Goal: Transaction & Acquisition: Book appointment/travel/reservation

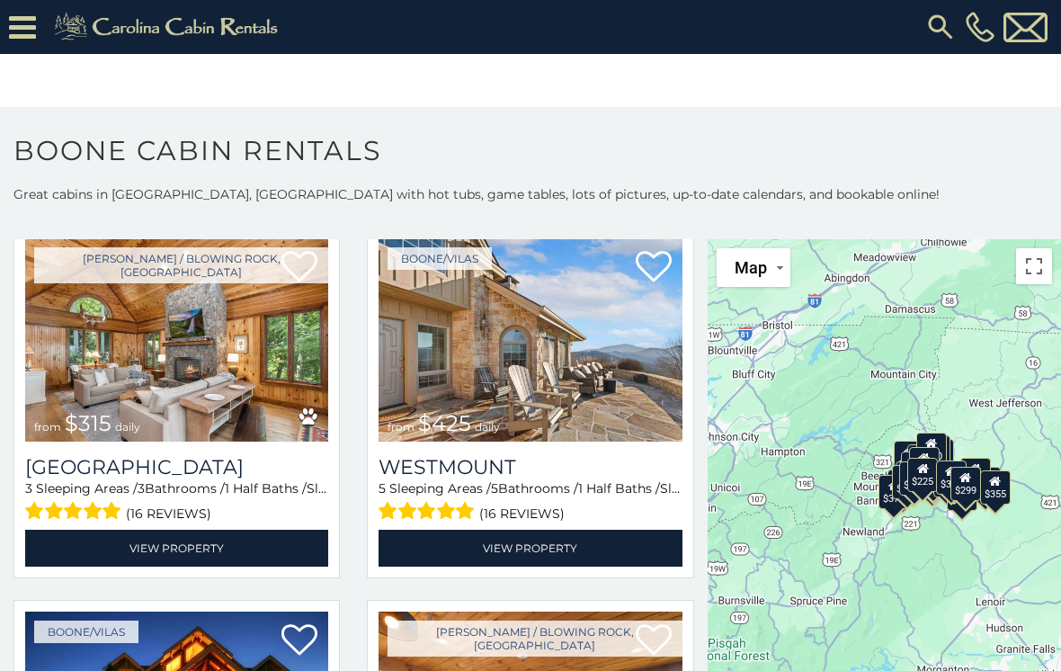
scroll to position [464, 0]
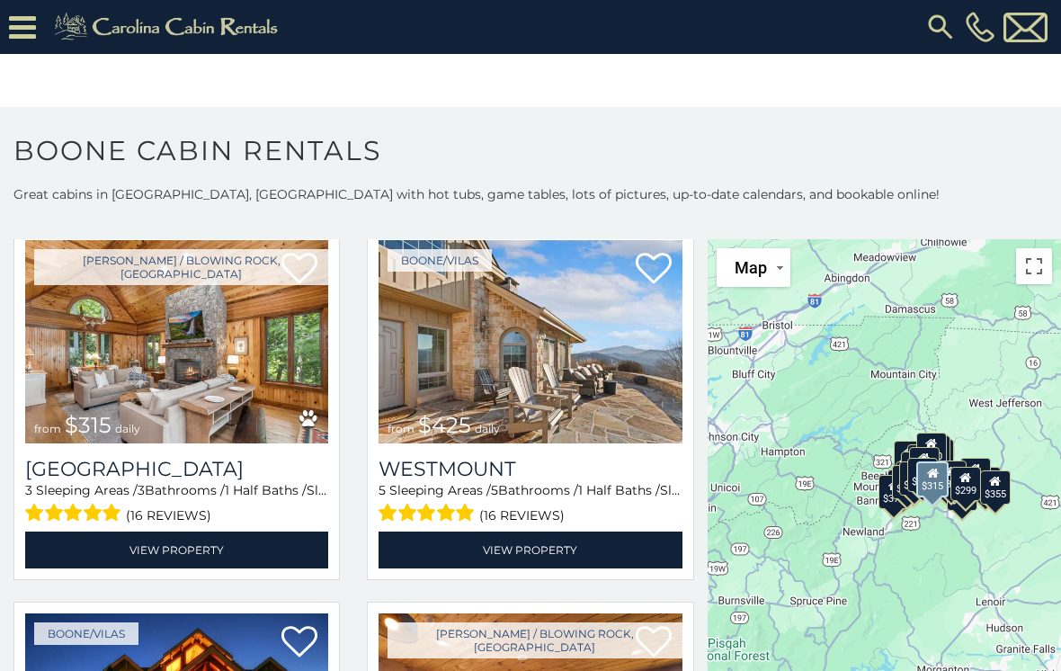
click at [115, 362] on img at bounding box center [176, 341] width 303 height 203
click at [117, 357] on img at bounding box center [176, 341] width 303 height 203
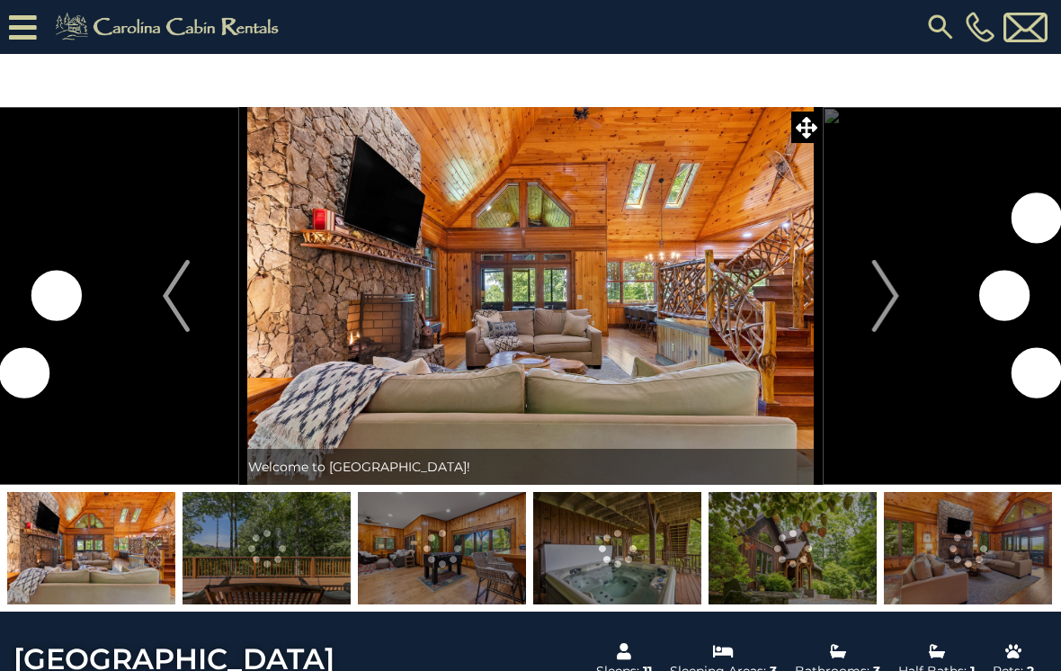
click at [890, 303] on img "Next" at bounding box center [885, 296] width 27 height 72
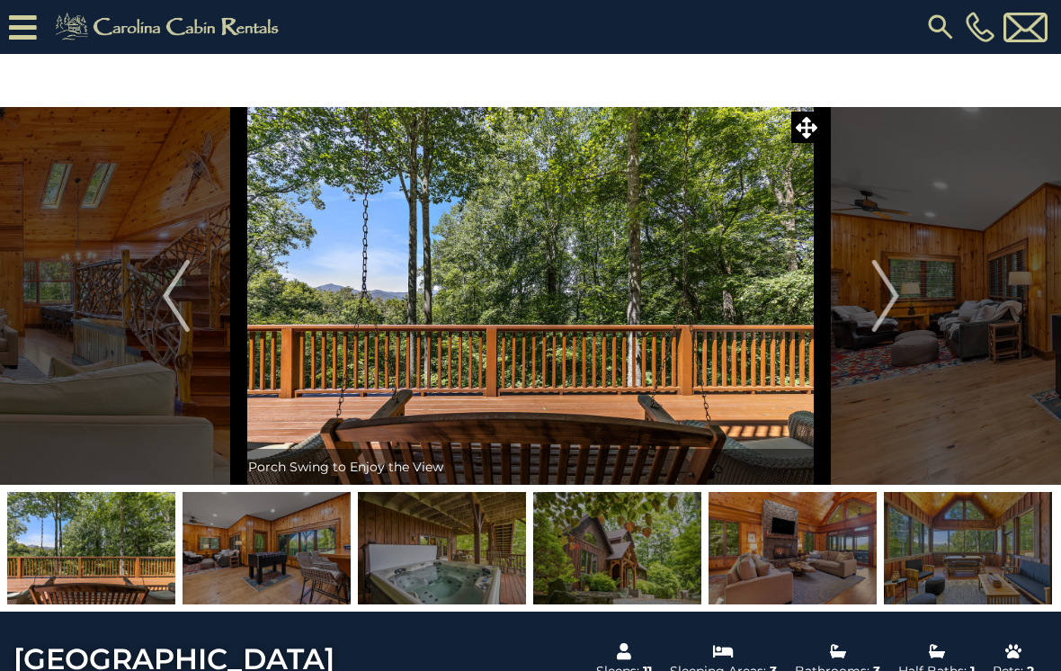
click at [884, 300] on img "Next" at bounding box center [885, 296] width 27 height 72
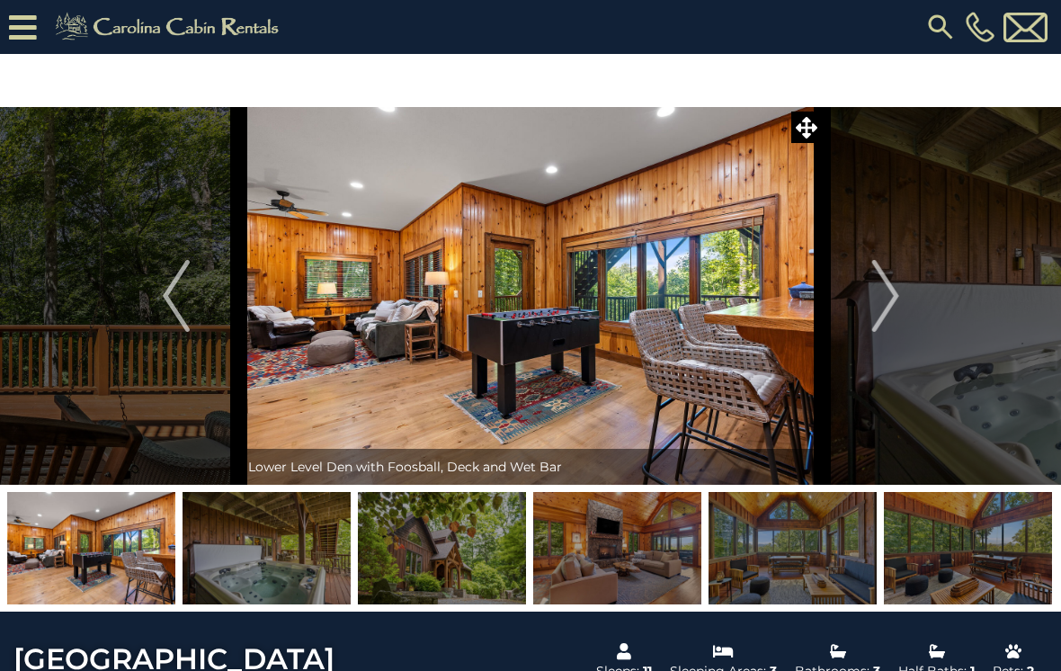
click at [882, 302] on img "Next" at bounding box center [885, 296] width 27 height 72
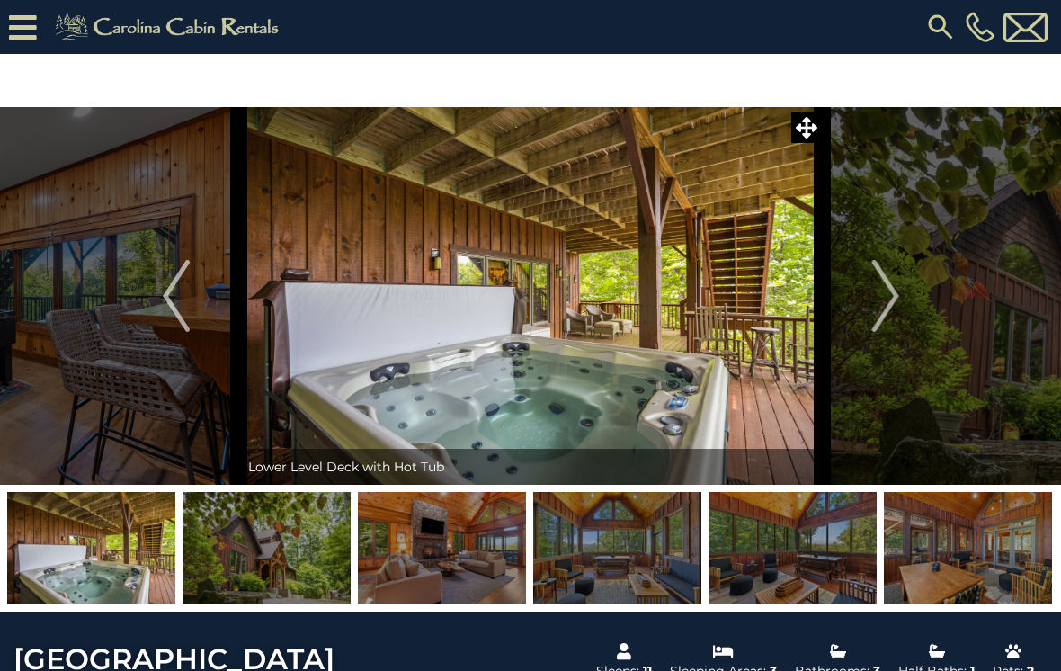
click at [884, 310] on img "Next" at bounding box center [885, 296] width 27 height 72
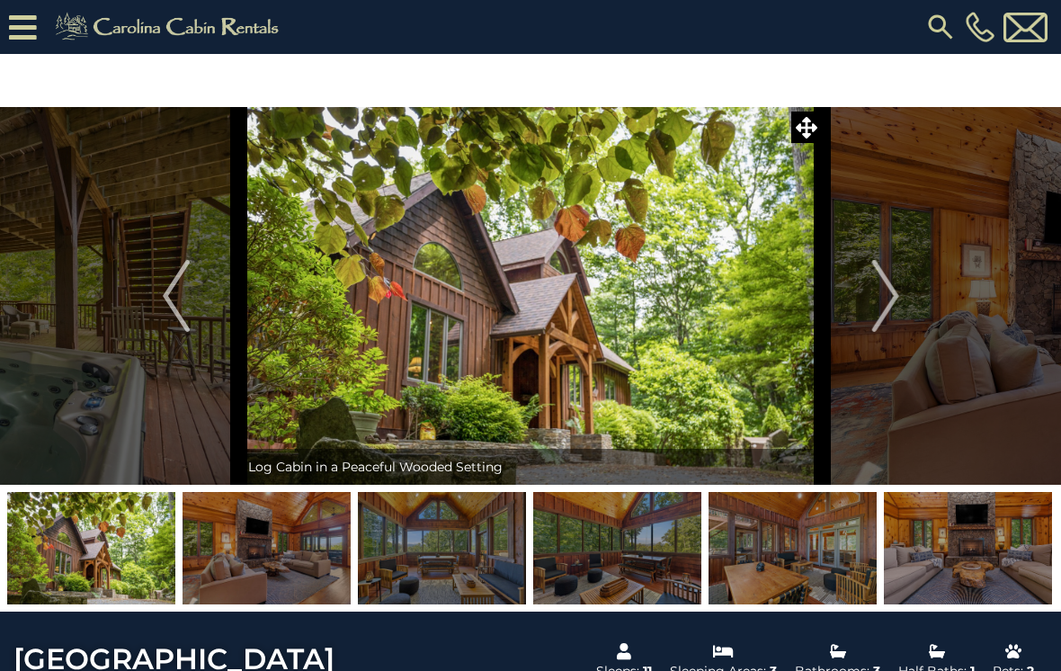
click at [882, 296] on img "Next" at bounding box center [885, 296] width 27 height 72
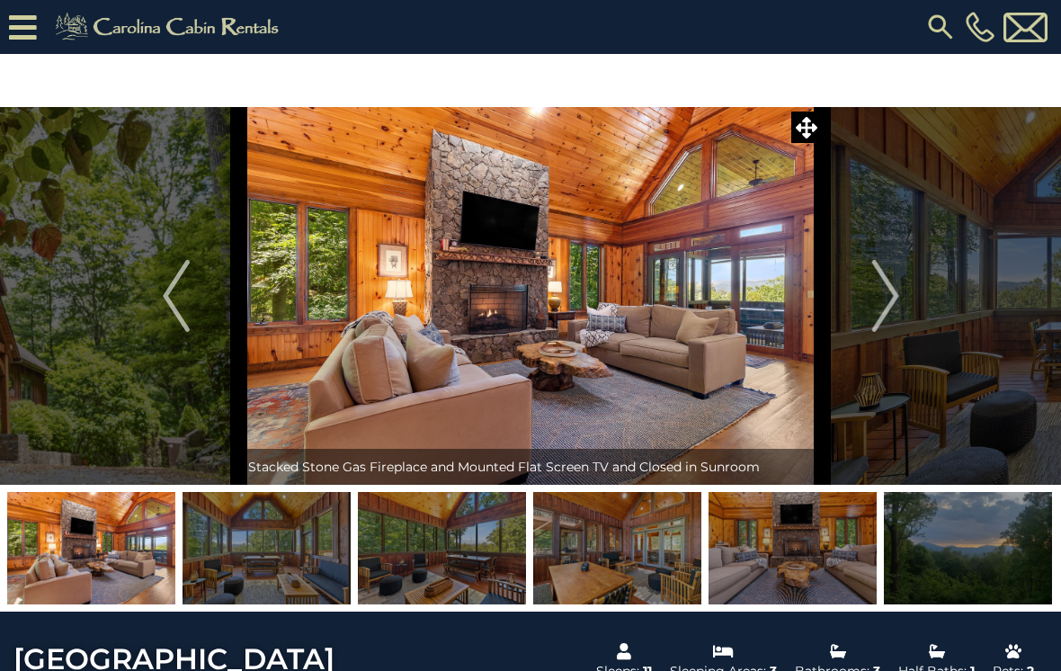
click at [874, 307] on img "Next" at bounding box center [885, 296] width 27 height 72
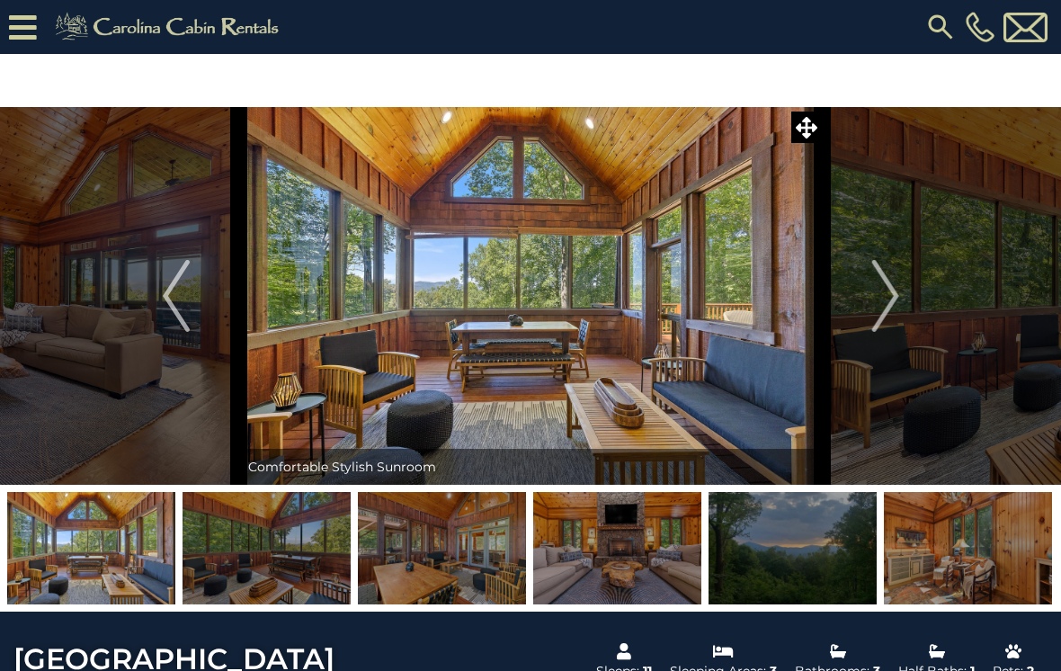
click at [882, 304] on img "Next" at bounding box center [885, 296] width 27 height 72
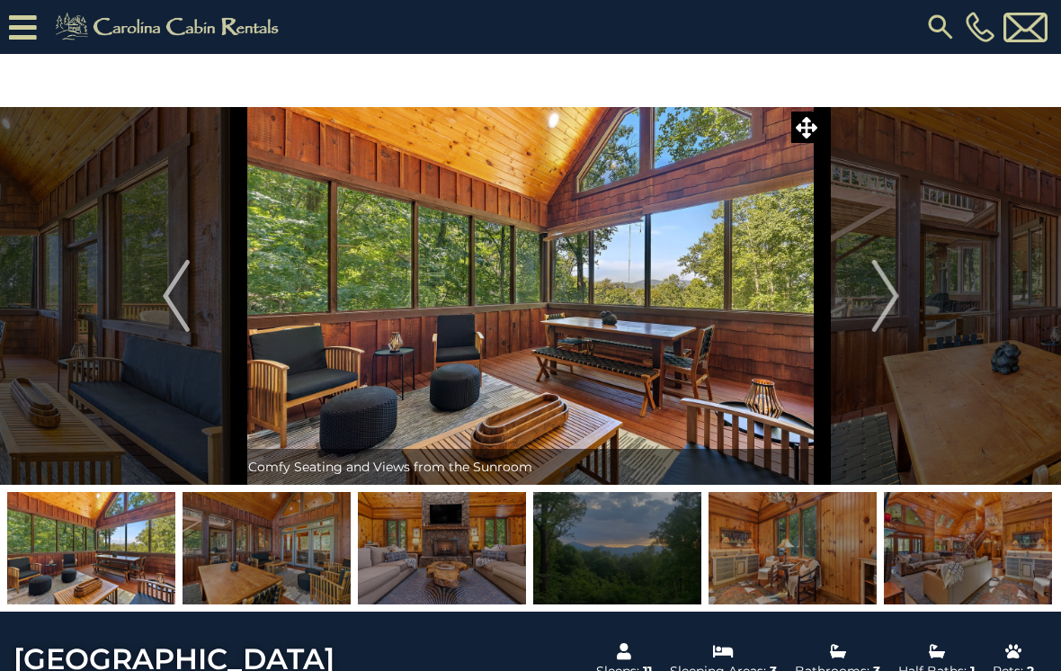
click at [884, 307] on img "Next" at bounding box center [885, 296] width 27 height 72
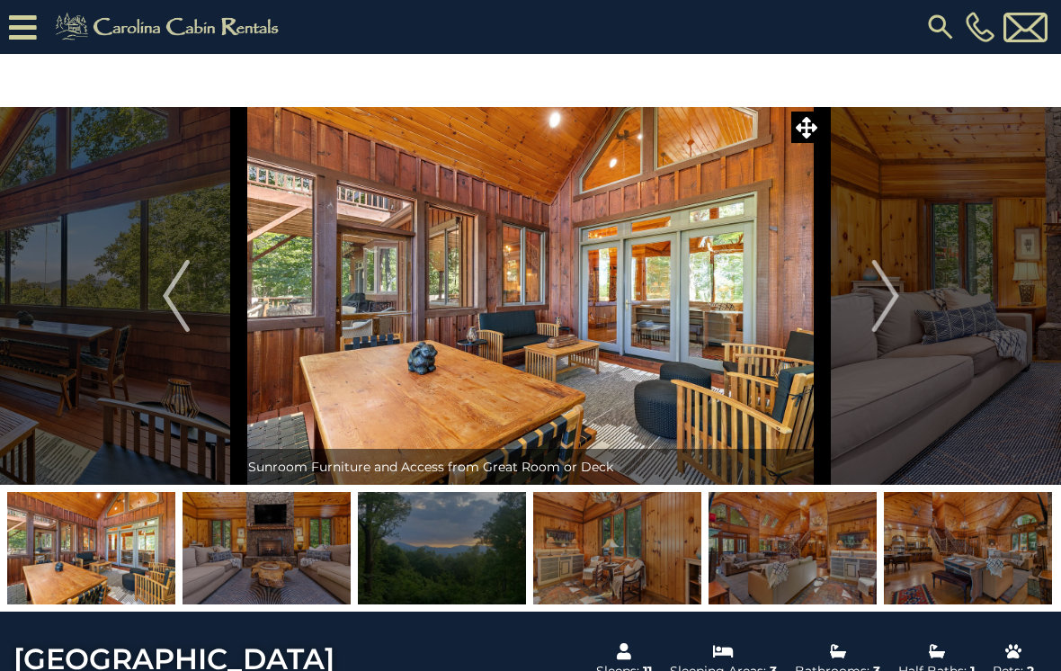
click at [876, 307] on img "Next" at bounding box center [885, 296] width 27 height 72
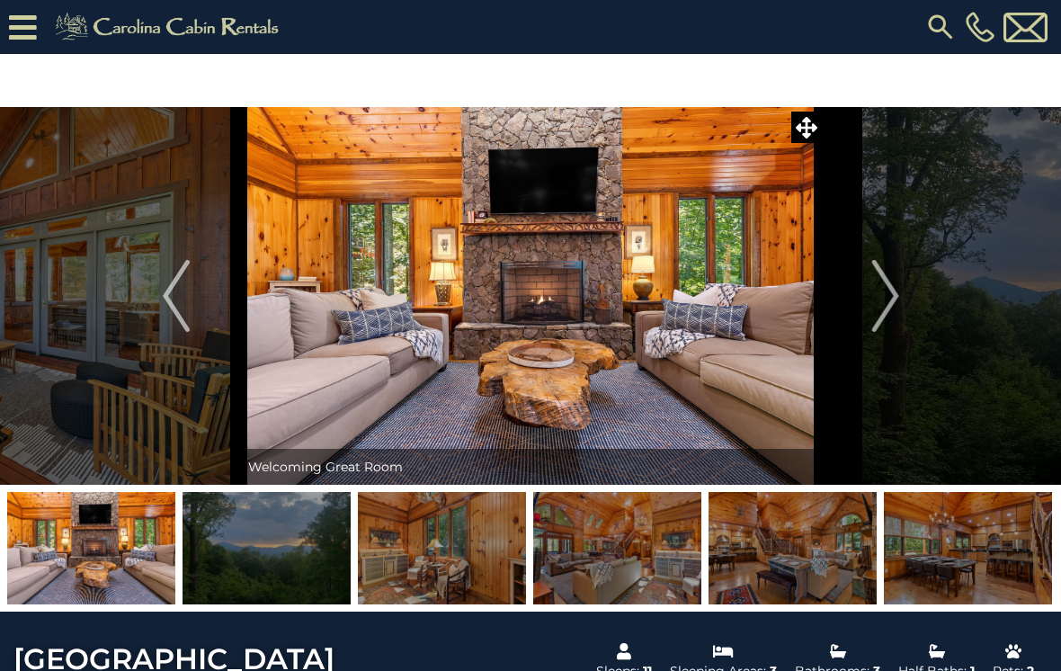
click at [886, 290] on img "Next" at bounding box center [885, 296] width 27 height 72
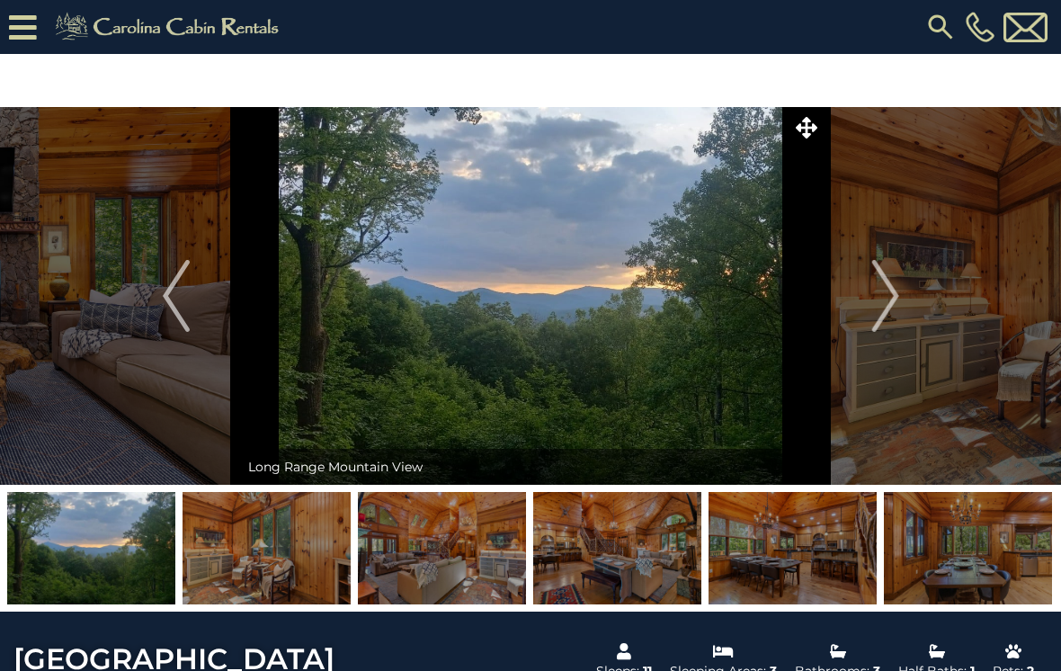
click at [895, 309] on img "Next" at bounding box center [885, 296] width 27 height 72
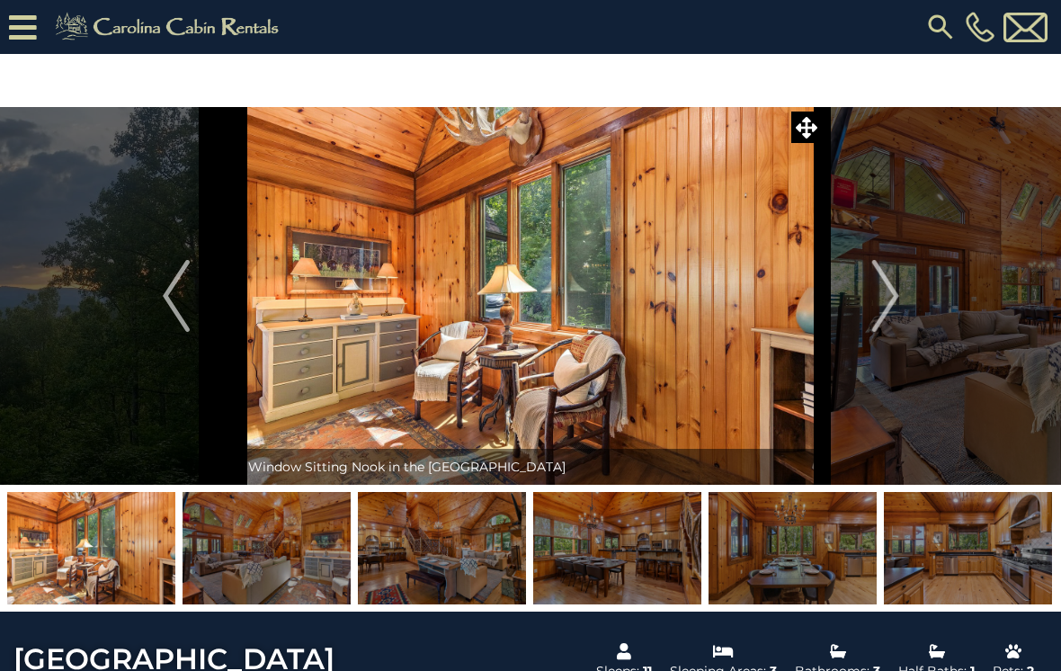
click at [881, 310] on img "Next" at bounding box center [885, 296] width 27 height 72
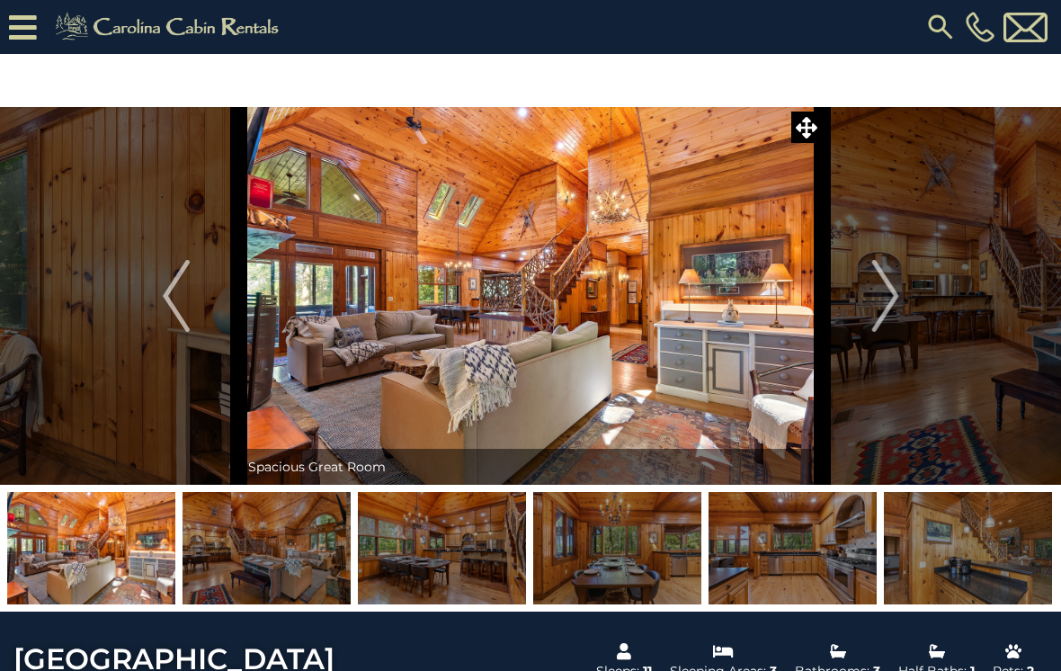
click at [881, 305] on img "Next" at bounding box center [885, 296] width 27 height 72
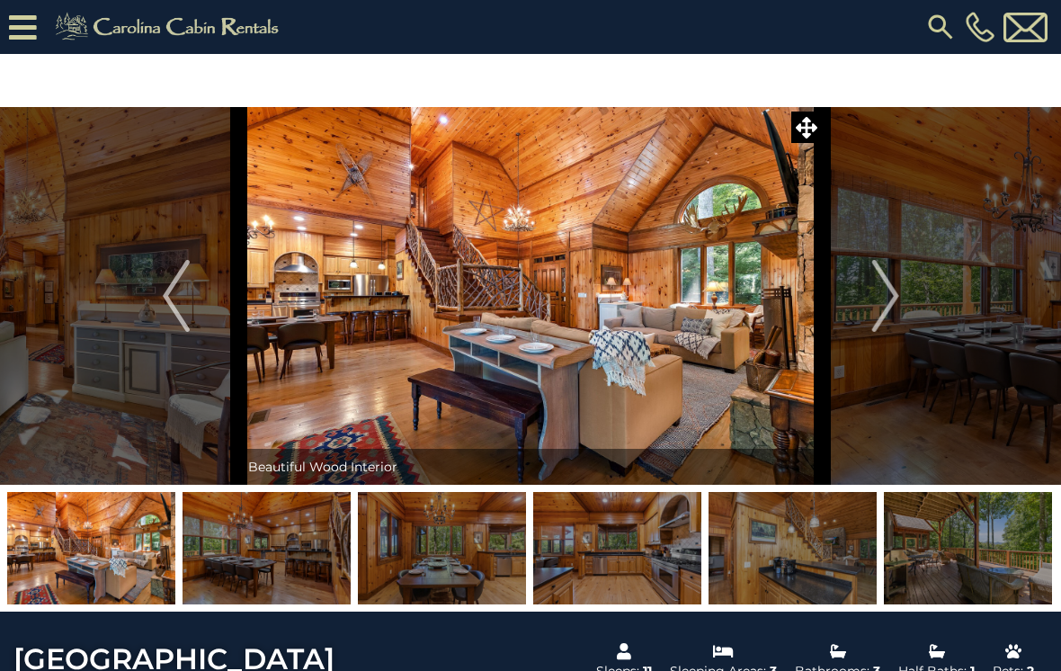
click at [884, 316] on img "Next" at bounding box center [885, 296] width 27 height 72
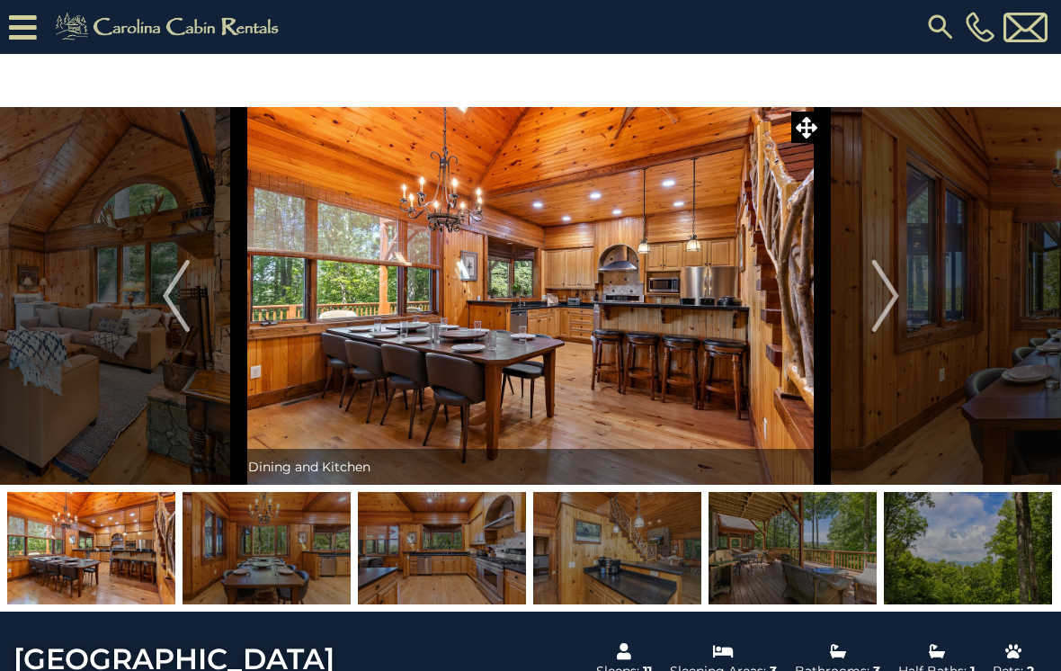
click at [878, 309] on img "Next" at bounding box center [885, 296] width 27 height 72
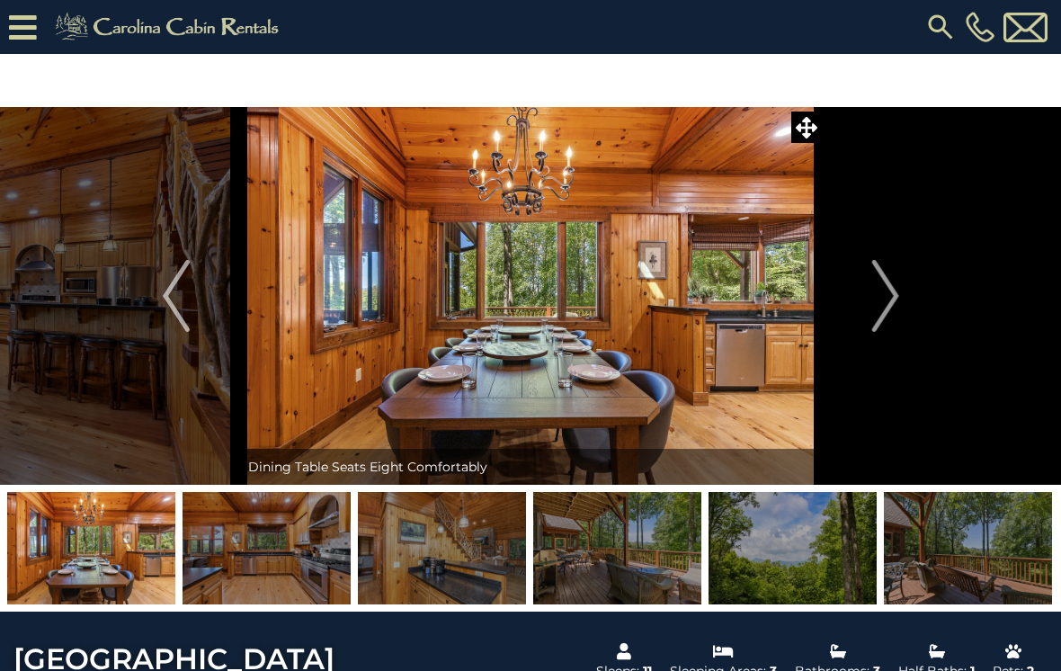
click at [888, 322] on img "Next" at bounding box center [885, 296] width 27 height 72
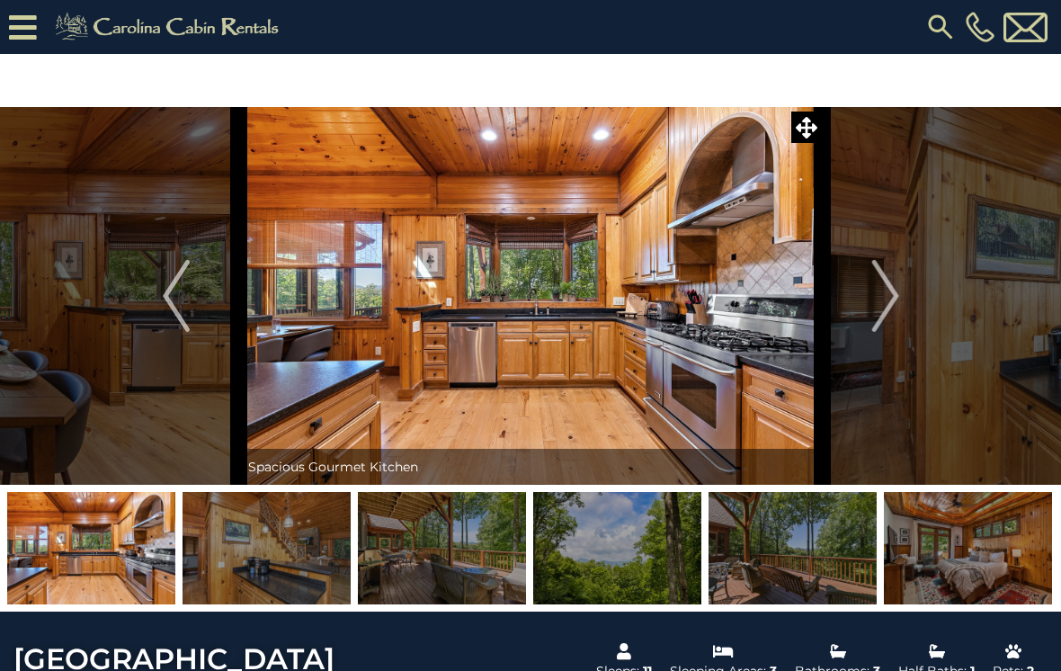
click at [886, 313] on img "Next" at bounding box center [885, 296] width 27 height 72
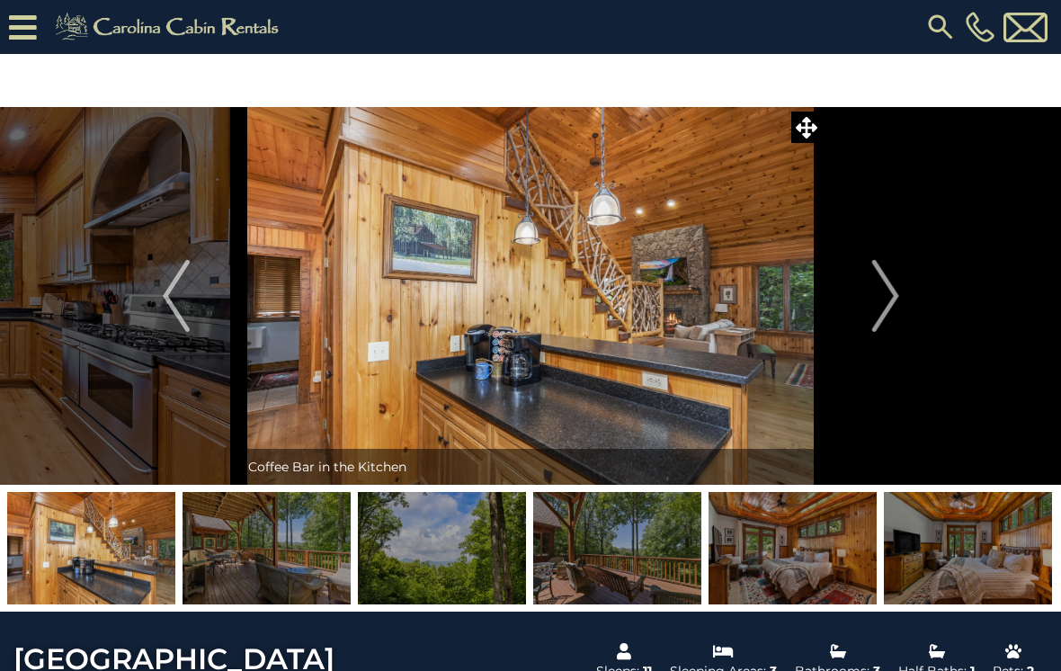
click at [883, 313] on img "Next" at bounding box center [885, 296] width 27 height 72
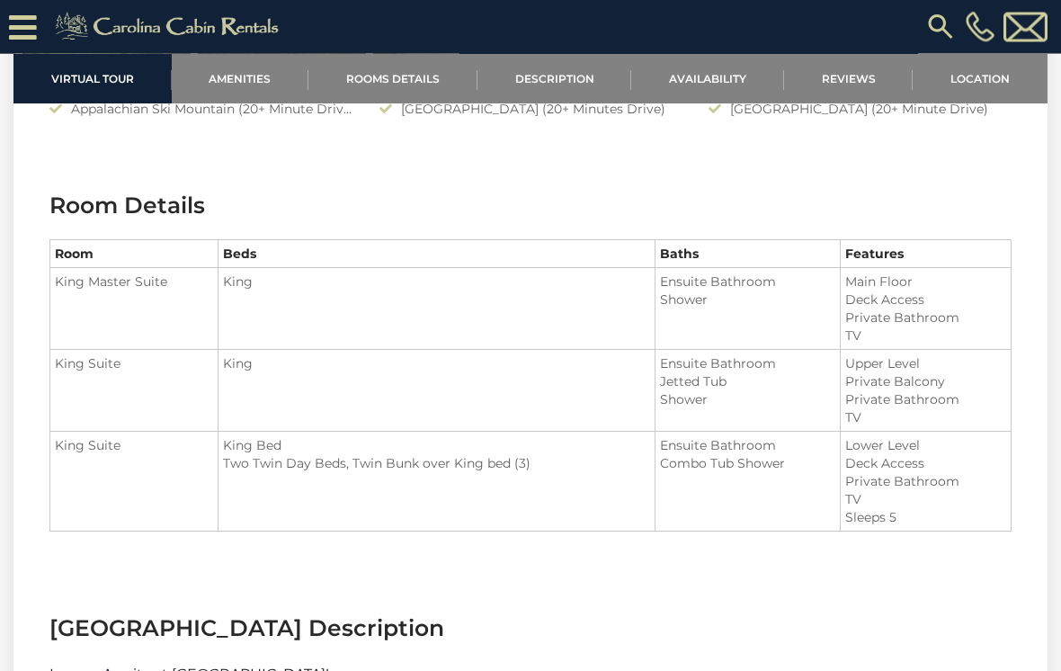
scroll to position [2195, 0]
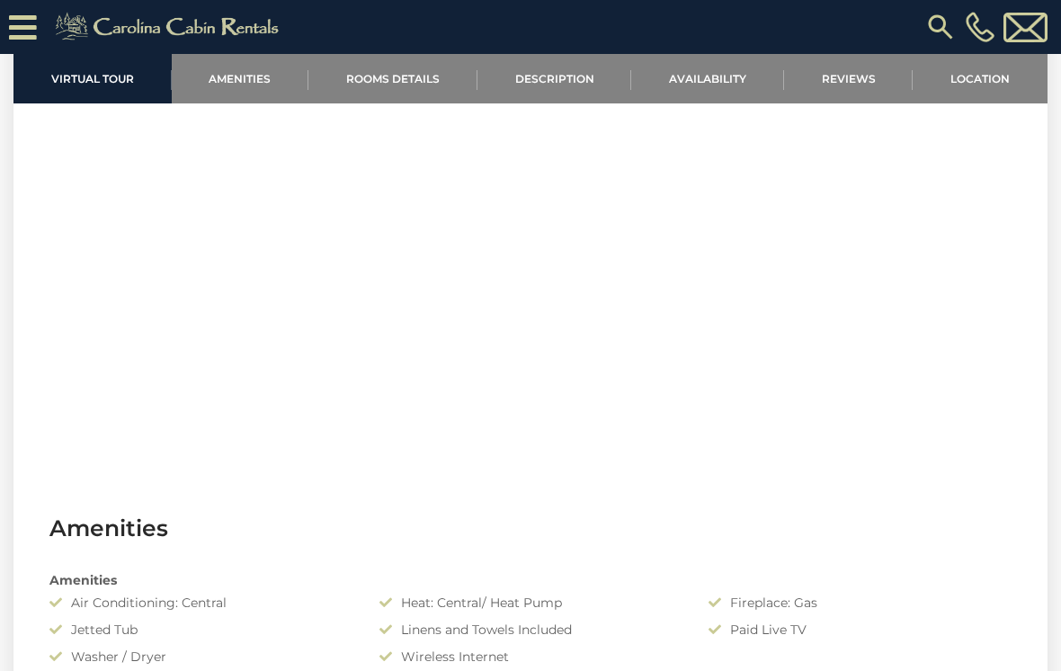
click at [416, 76] on link "Rooms Details" at bounding box center [393, 78] width 169 height 49
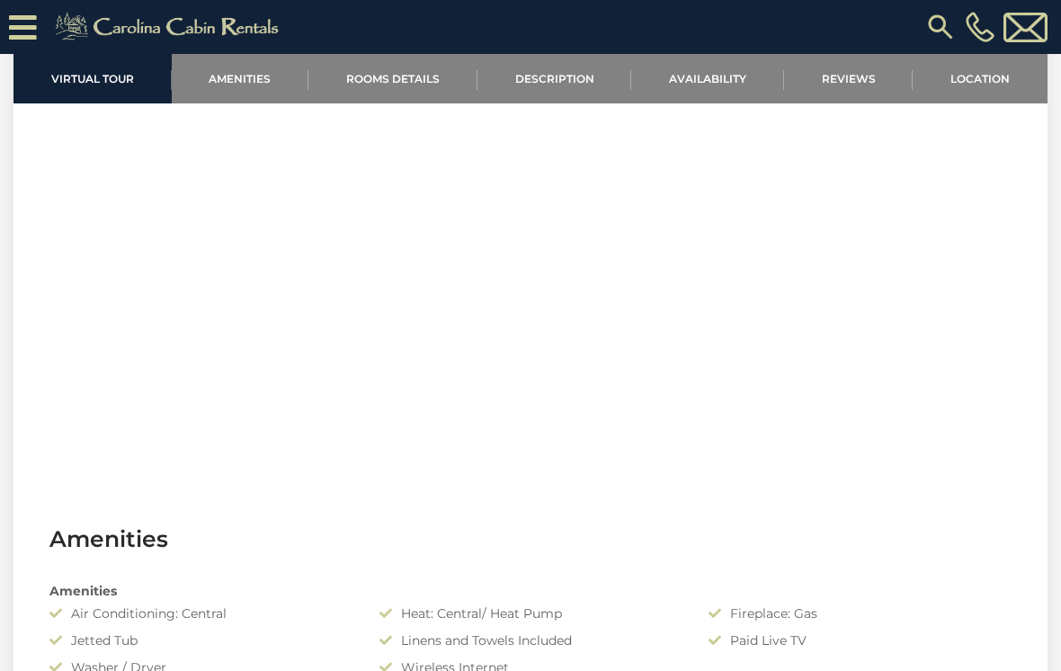
scroll to position [1195, 0]
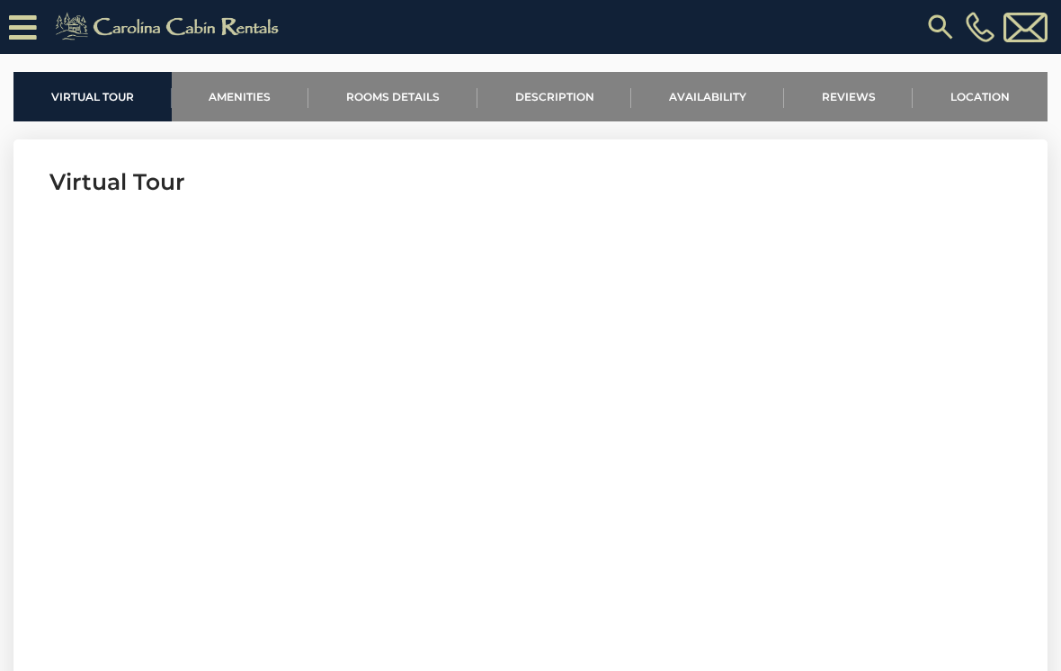
click at [715, 114] on link "Availability" at bounding box center [707, 96] width 153 height 49
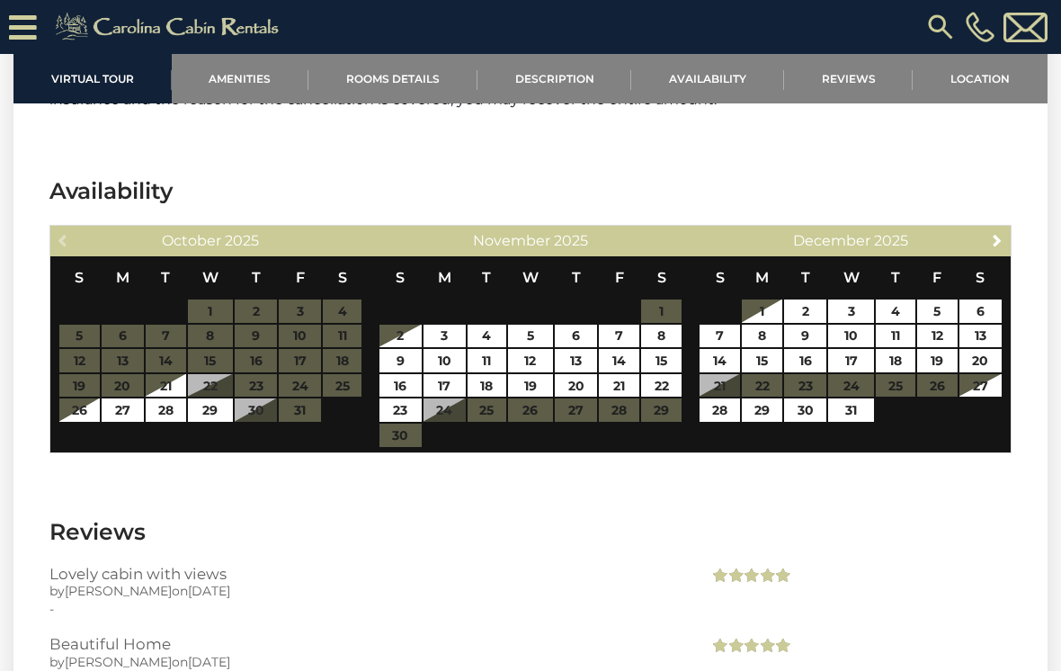
scroll to position [3488, 0]
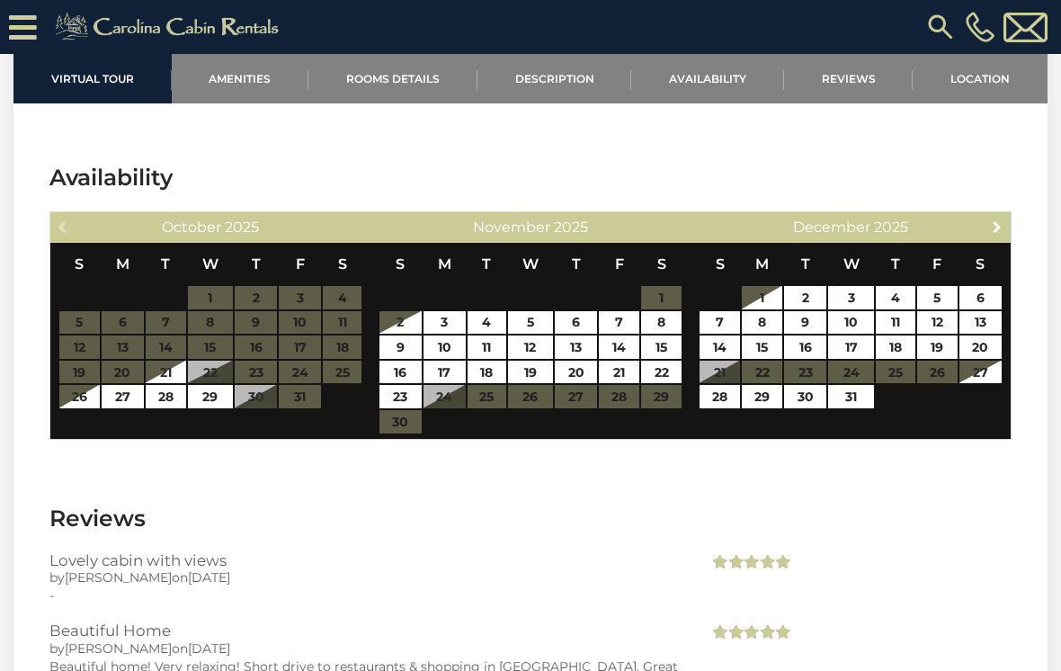
click at [989, 230] on link "Next" at bounding box center [998, 226] width 22 height 22
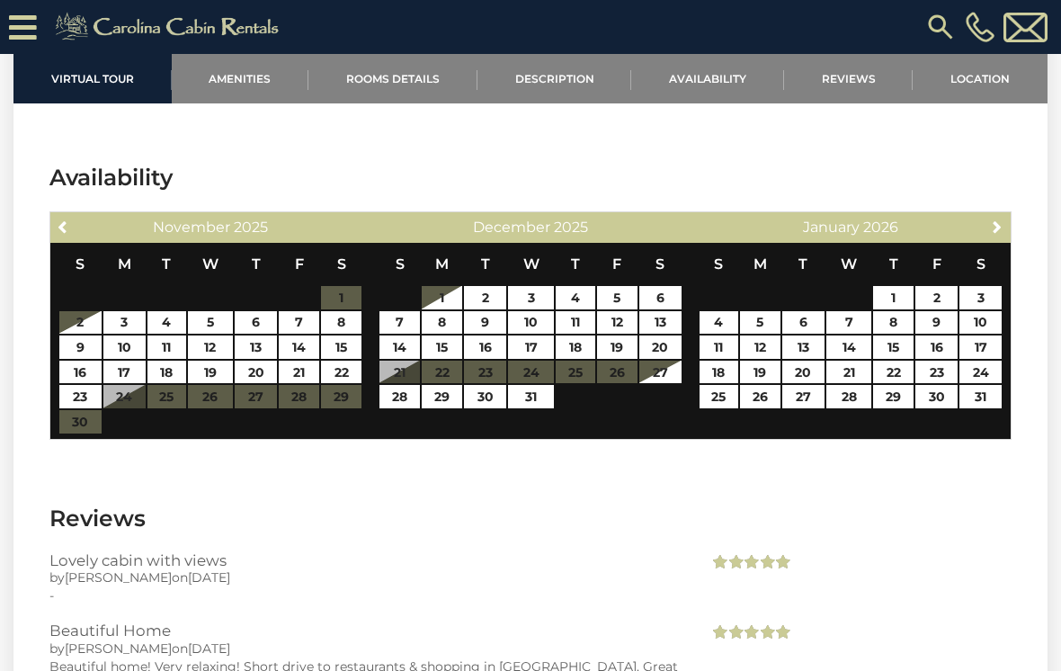
click at [990, 228] on span "Next" at bounding box center [997, 226] width 14 height 14
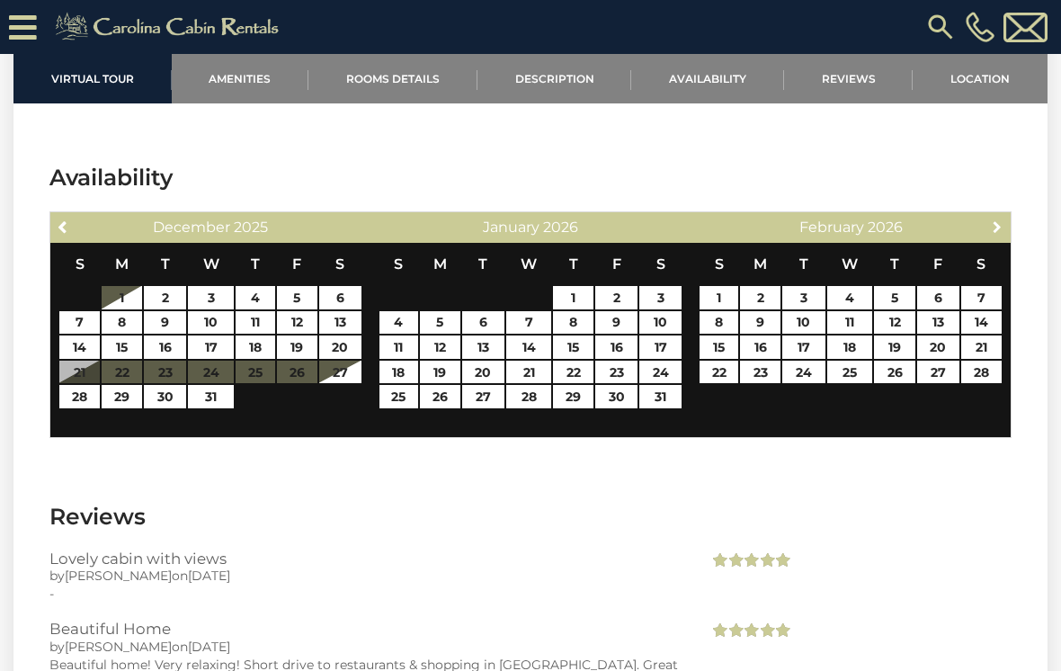
click at [987, 235] on link "Next" at bounding box center [998, 226] width 22 height 22
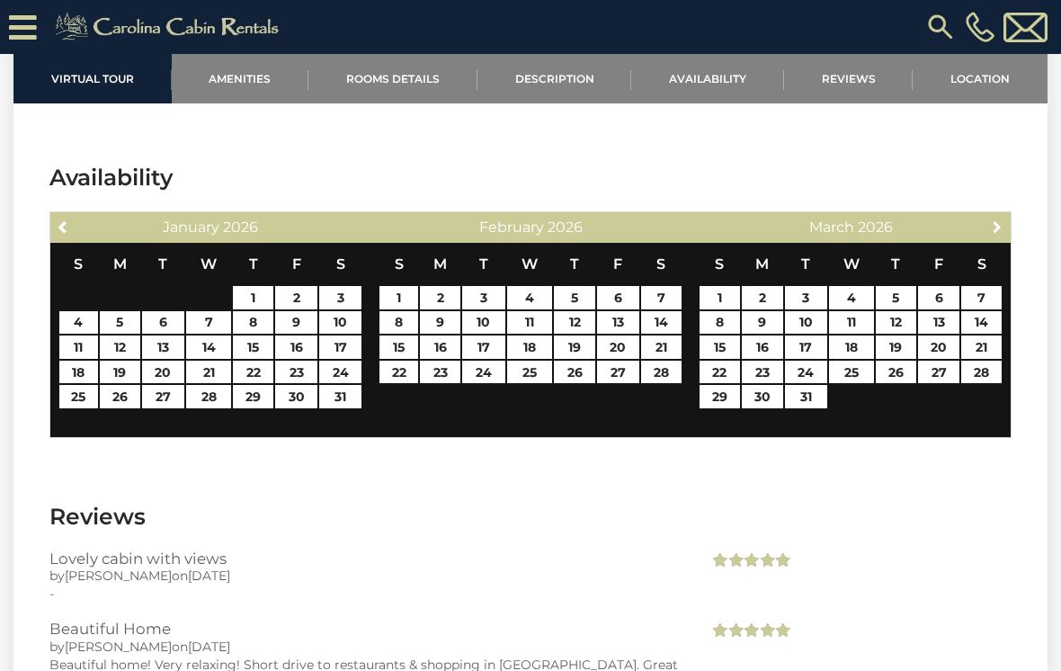
click at [989, 223] on link "Next" at bounding box center [998, 226] width 22 height 22
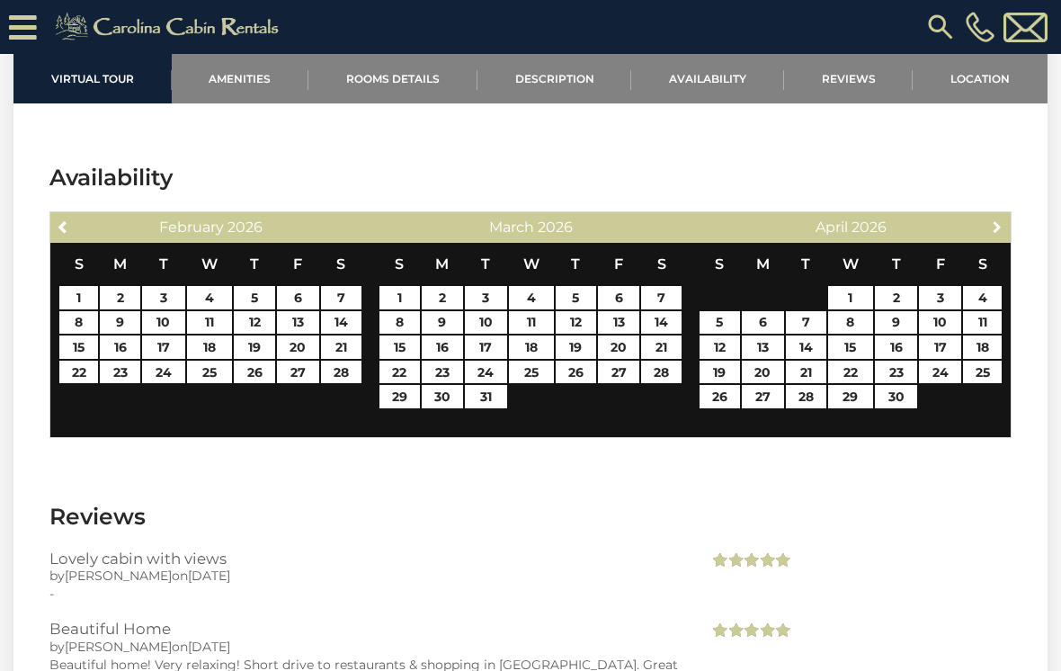
click at [997, 226] on span "Next" at bounding box center [997, 226] width 14 height 14
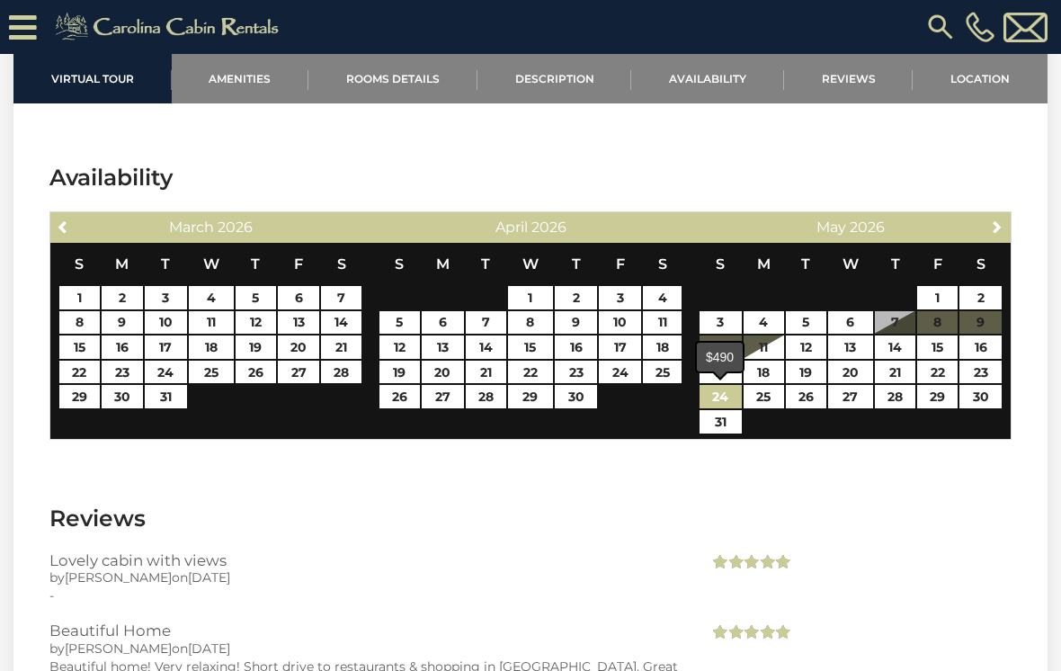
click at [729, 398] on link "24" at bounding box center [721, 396] width 42 height 23
type input "**********"
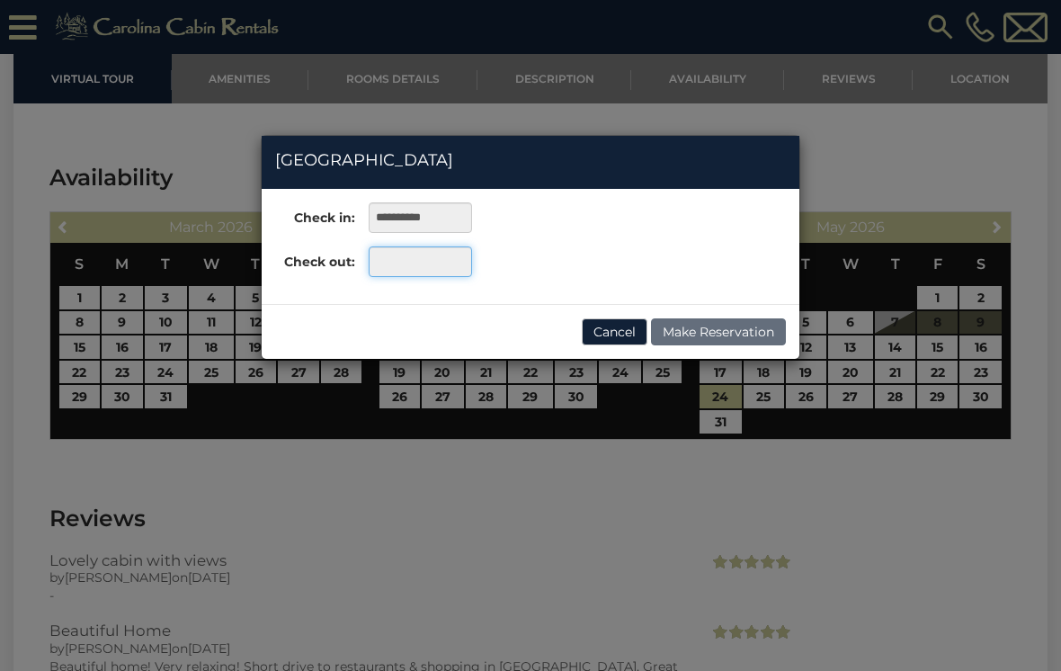
click at [436, 252] on input "text" at bounding box center [420, 261] width 103 height 31
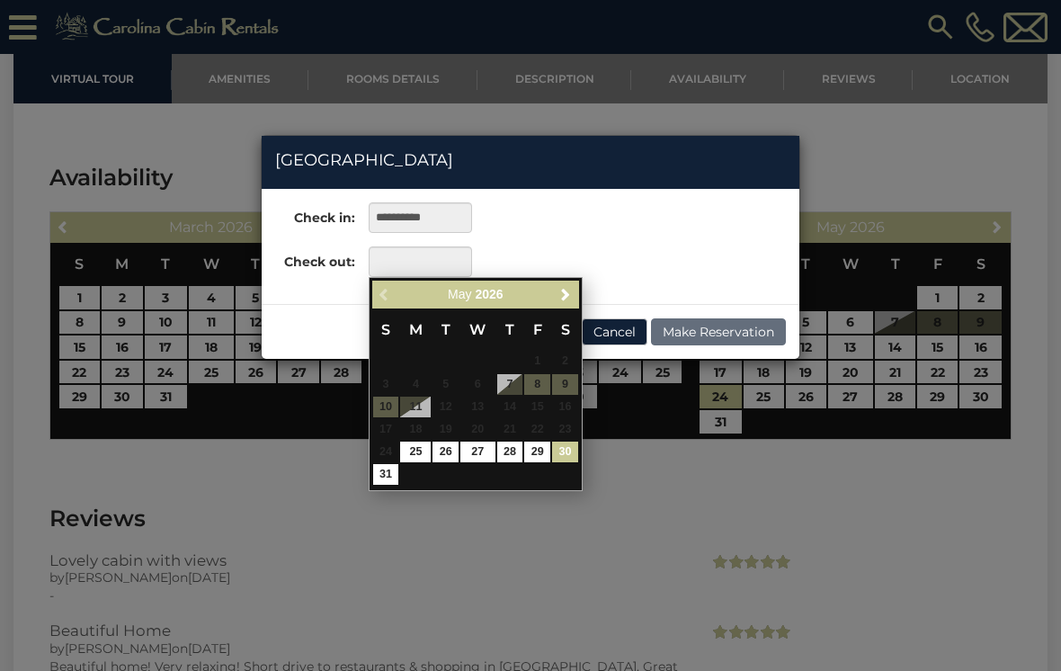
click at [569, 450] on link "30" at bounding box center [565, 452] width 26 height 21
type input "**********"
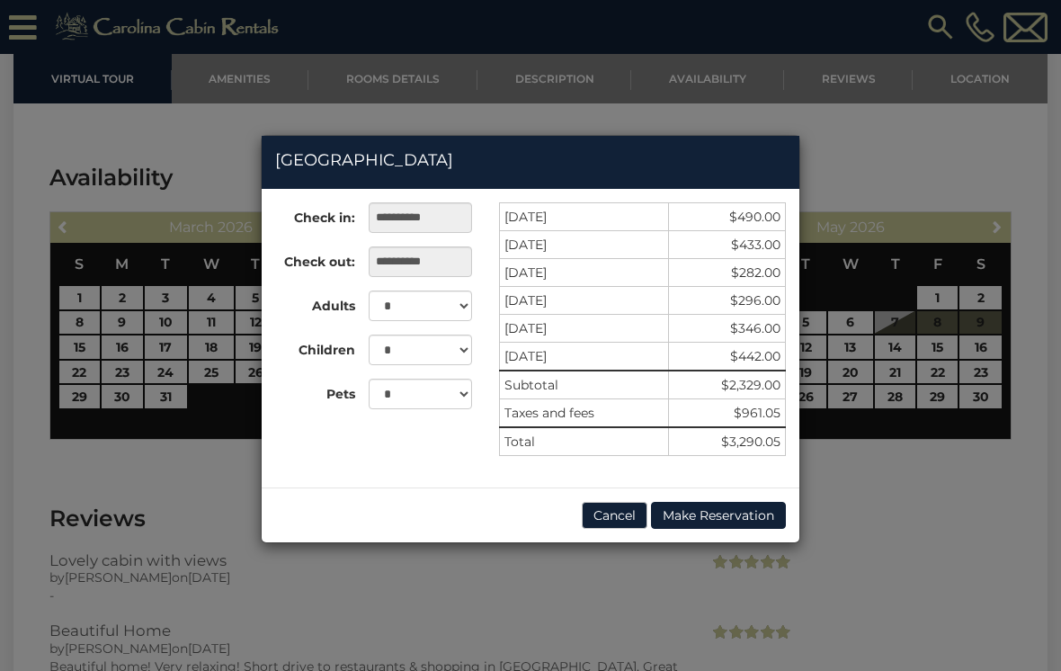
click at [606, 522] on button "Cancel" at bounding box center [615, 515] width 66 height 27
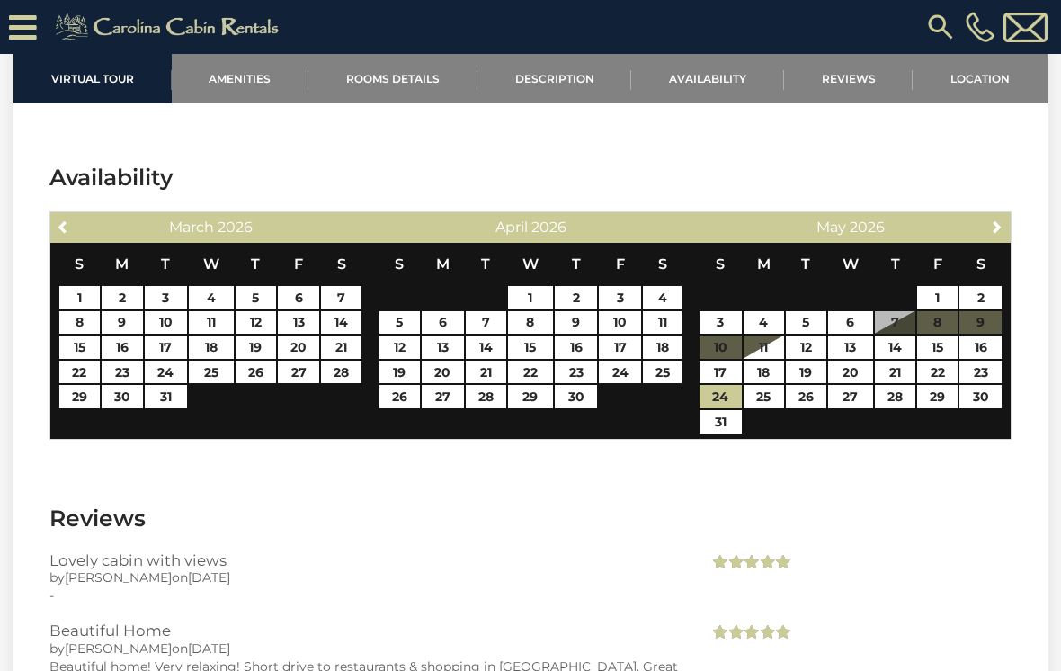
click at [747, 216] on div "May 2026" at bounding box center [851, 227] width 254 height 25
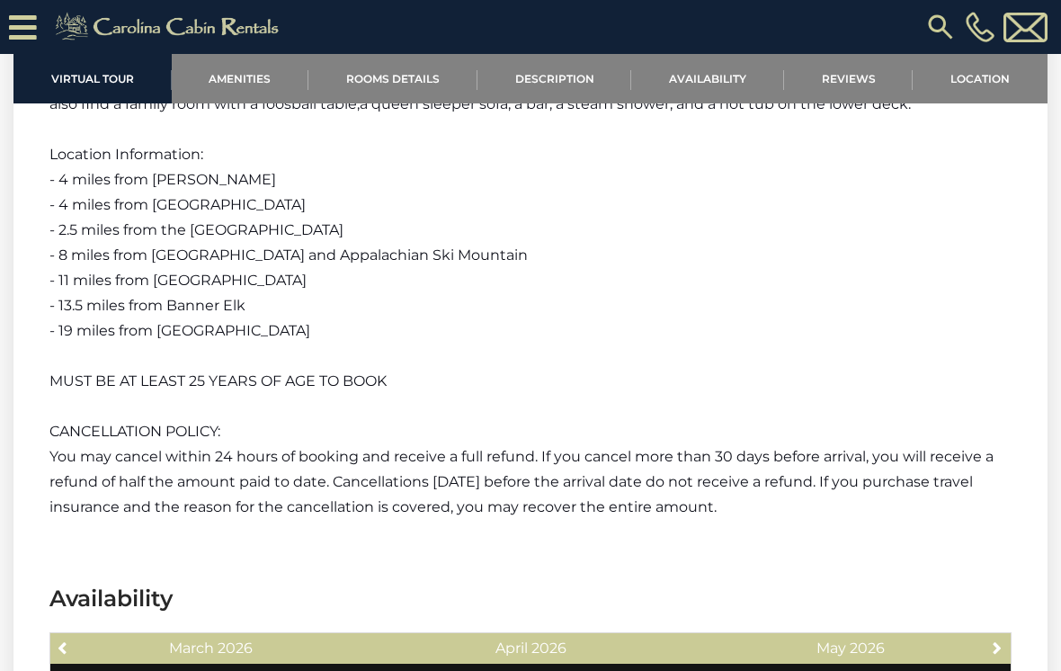
scroll to position [3048, 0]
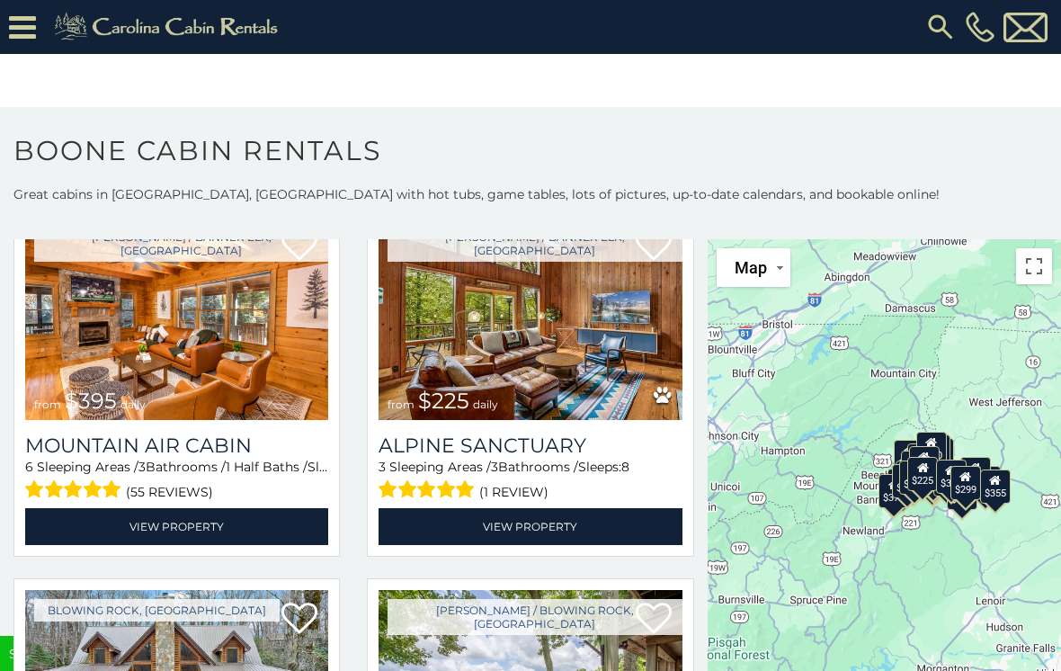
scroll to position [4973, 0]
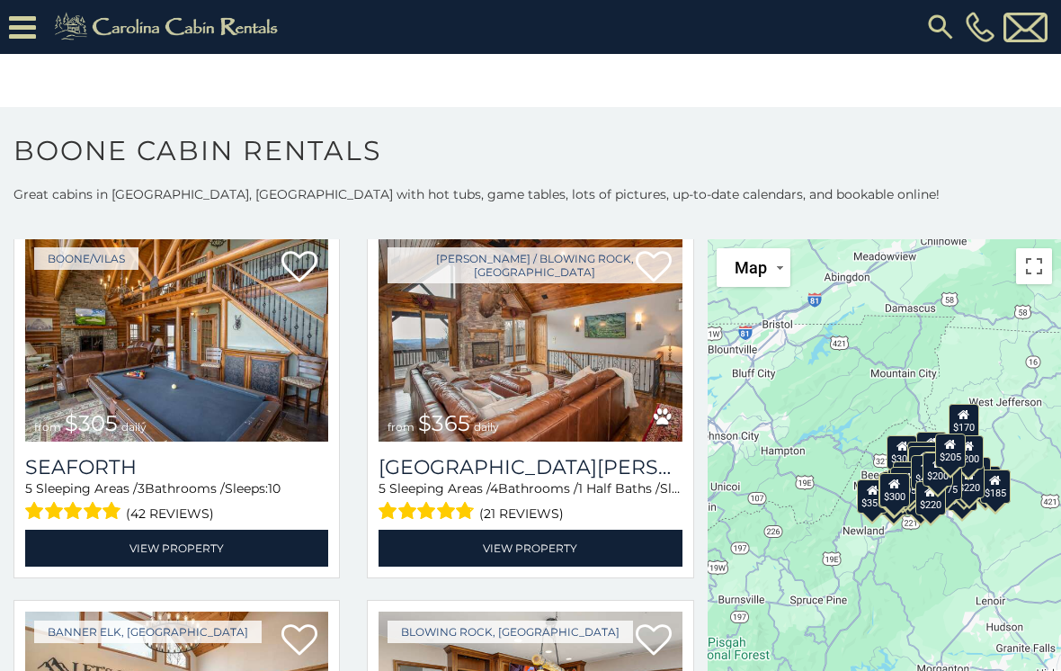
scroll to position [5691, 0]
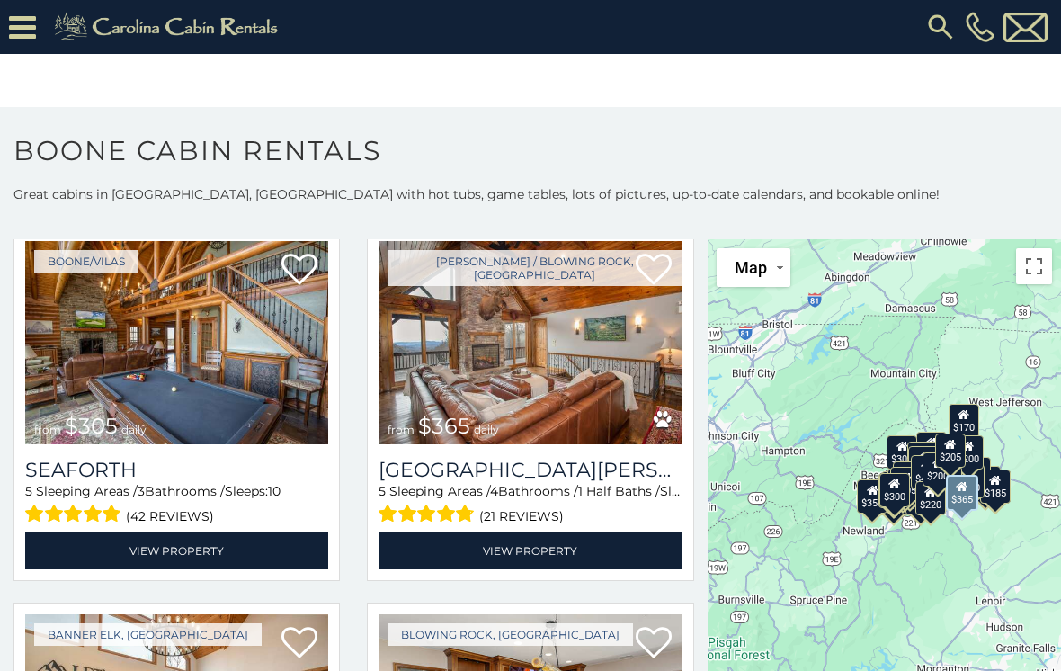
click at [593, 482] on h3 "Mountain Laurel Lodge" at bounding box center [530, 470] width 303 height 24
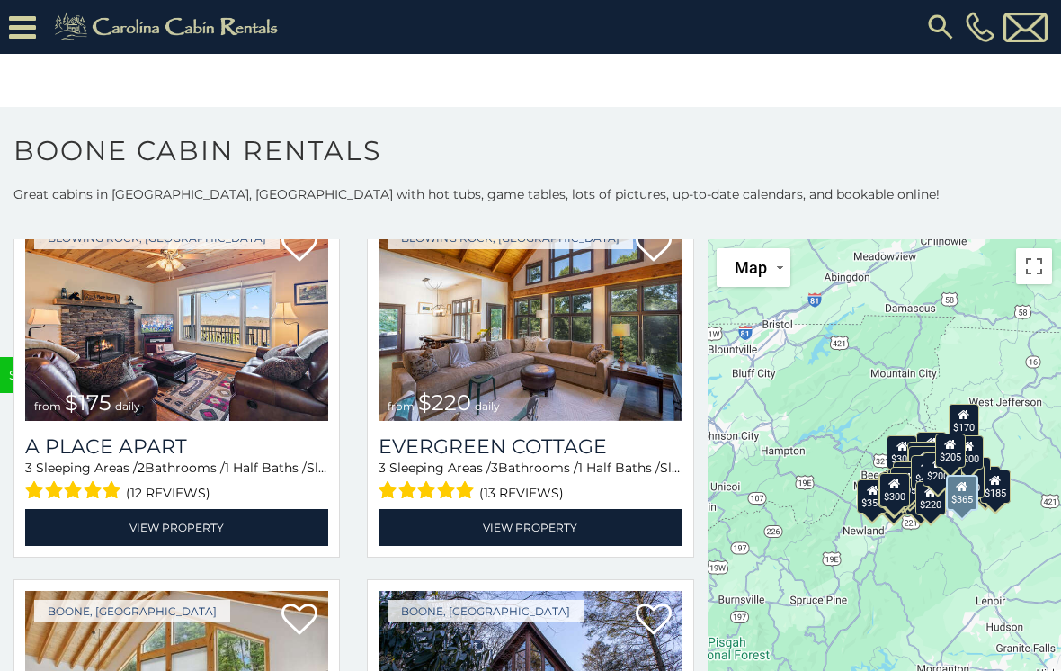
scroll to position [10568, 0]
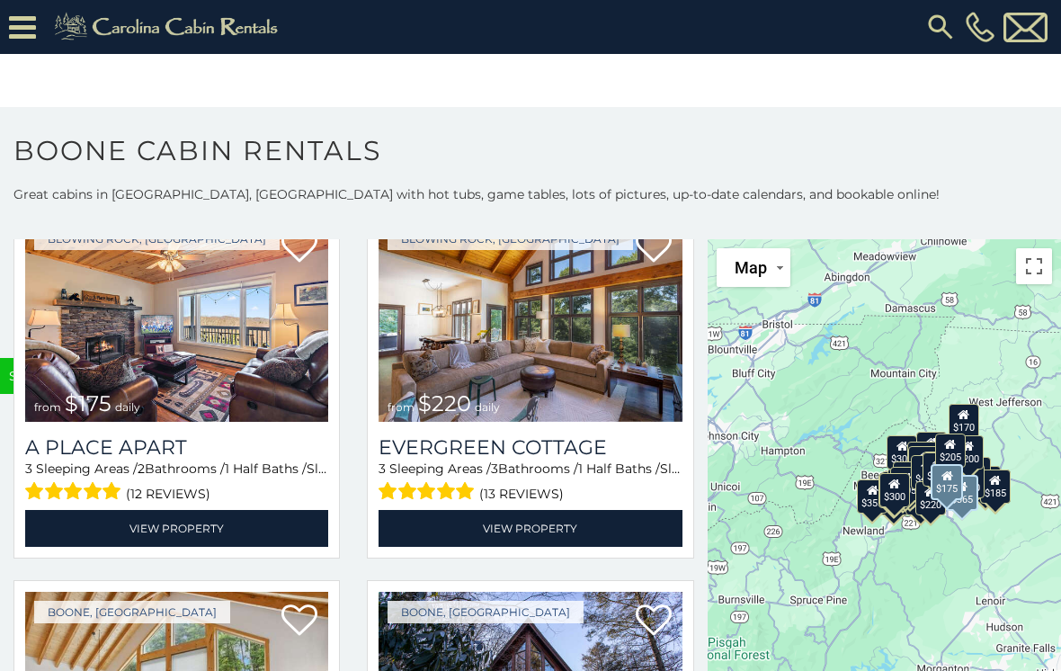
click at [44, 333] on img at bounding box center [176, 320] width 303 height 203
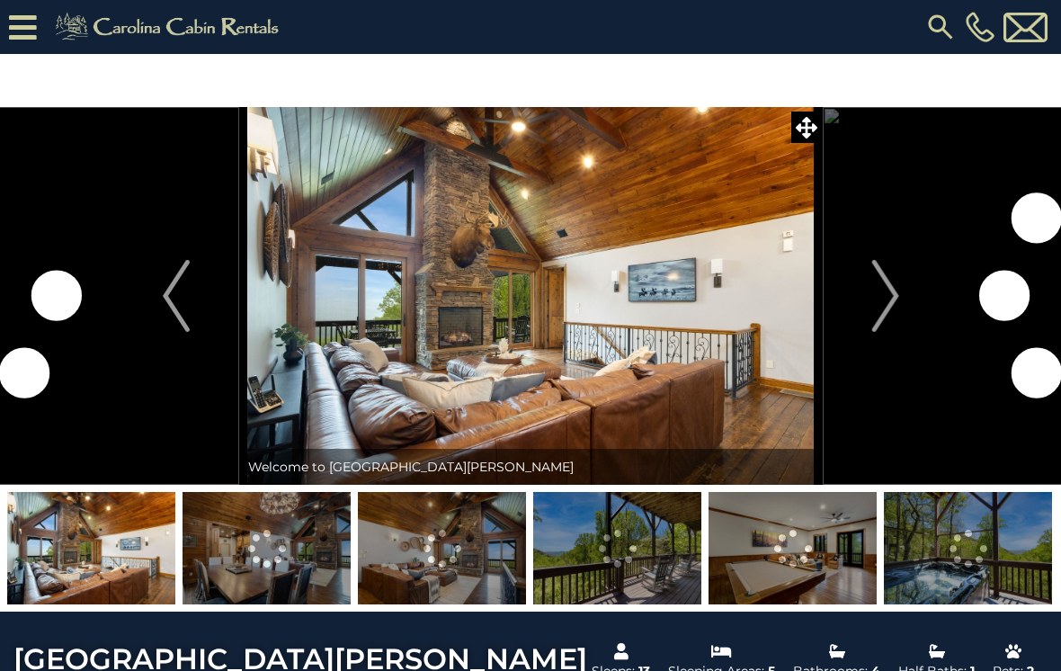
click at [899, 296] on img "Next" at bounding box center [885, 296] width 27 height 72
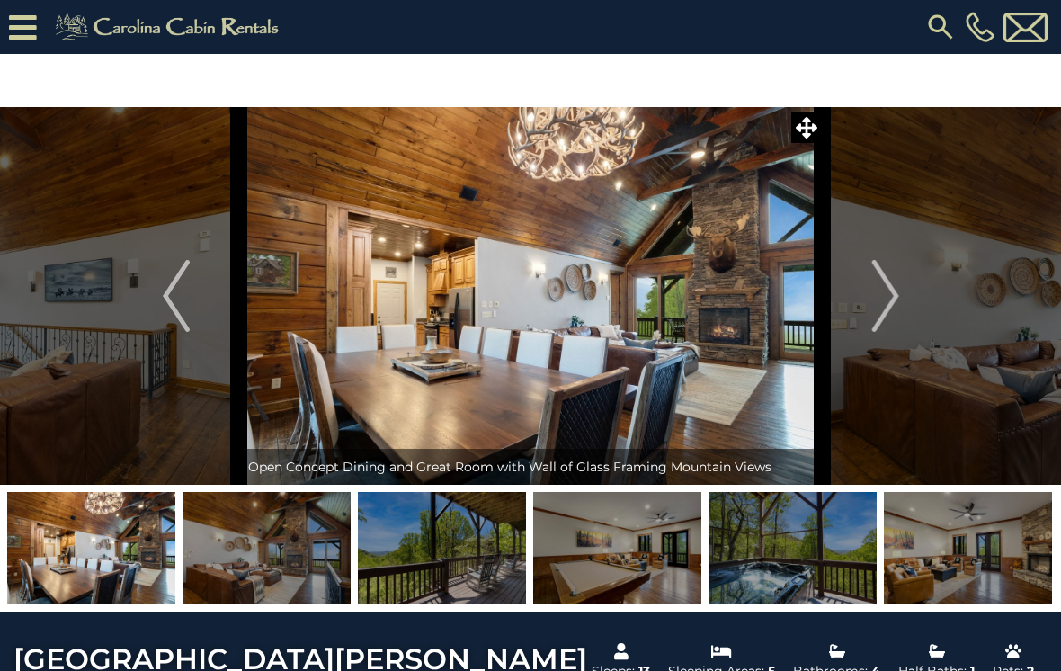
click at [897, 293] on img "Next" at bounding box center [885, 296] width 27 height 72
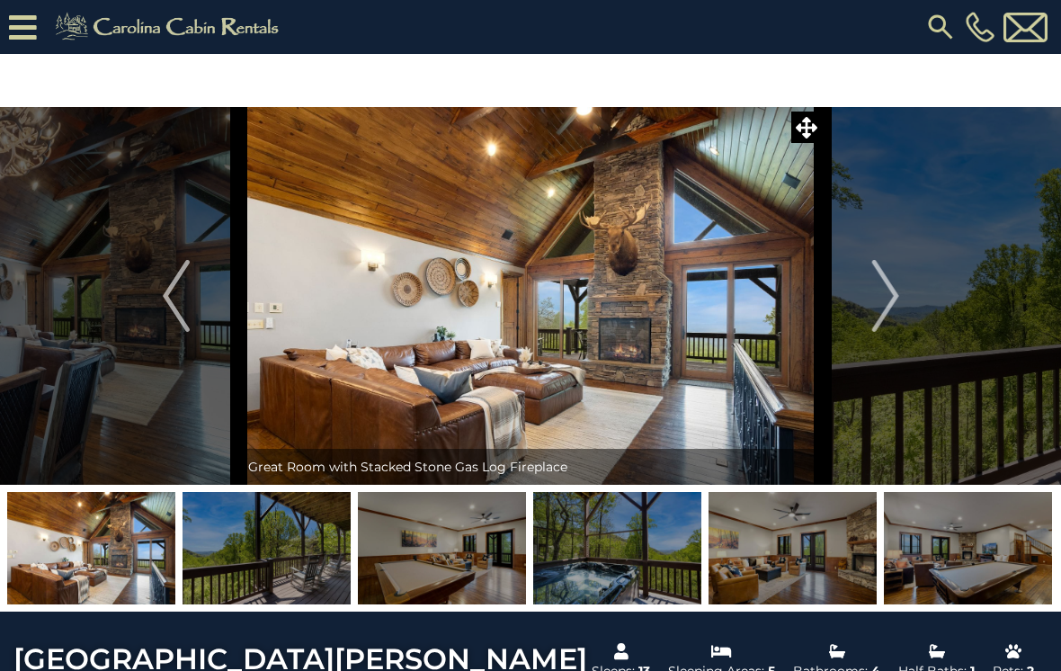
click at [880, 298] on img "Next" at bounding box center [885, 296] width 27 height 72
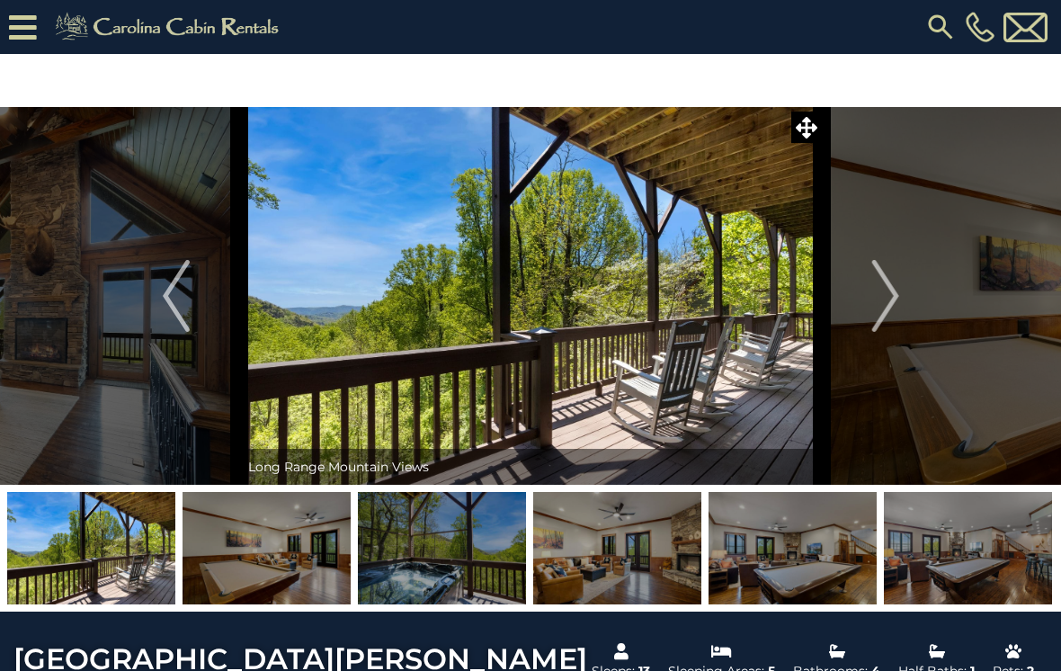
click at [880, 299] on img "Next" at bounding box center [885, 296] width 27 height 72
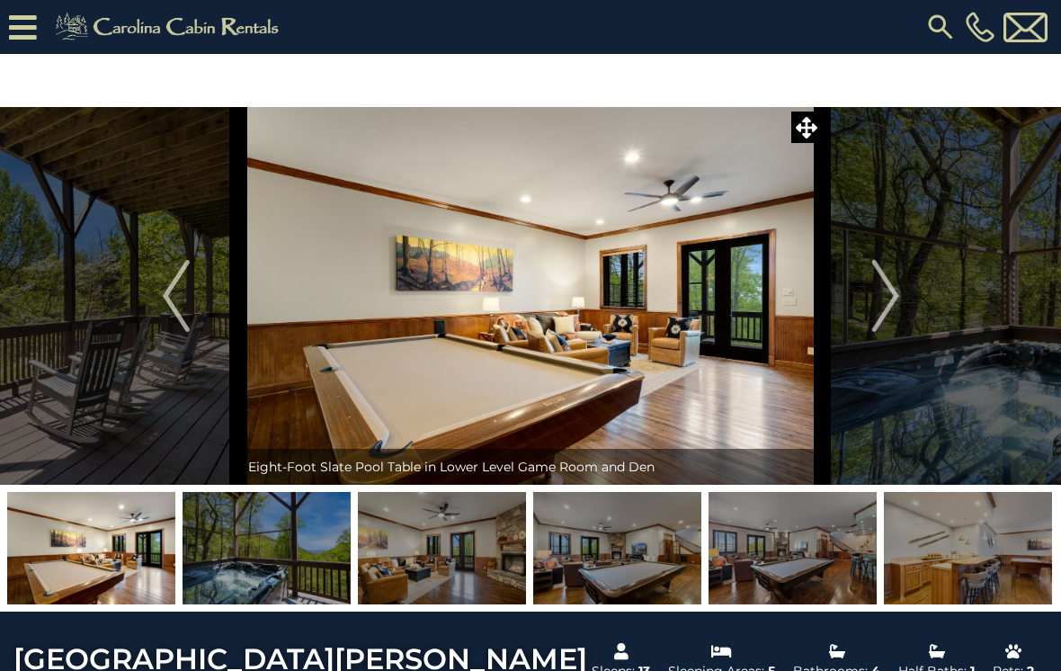
click at [876, 303] on img "Next" at bounding box center [885, 296] width 27 height 72
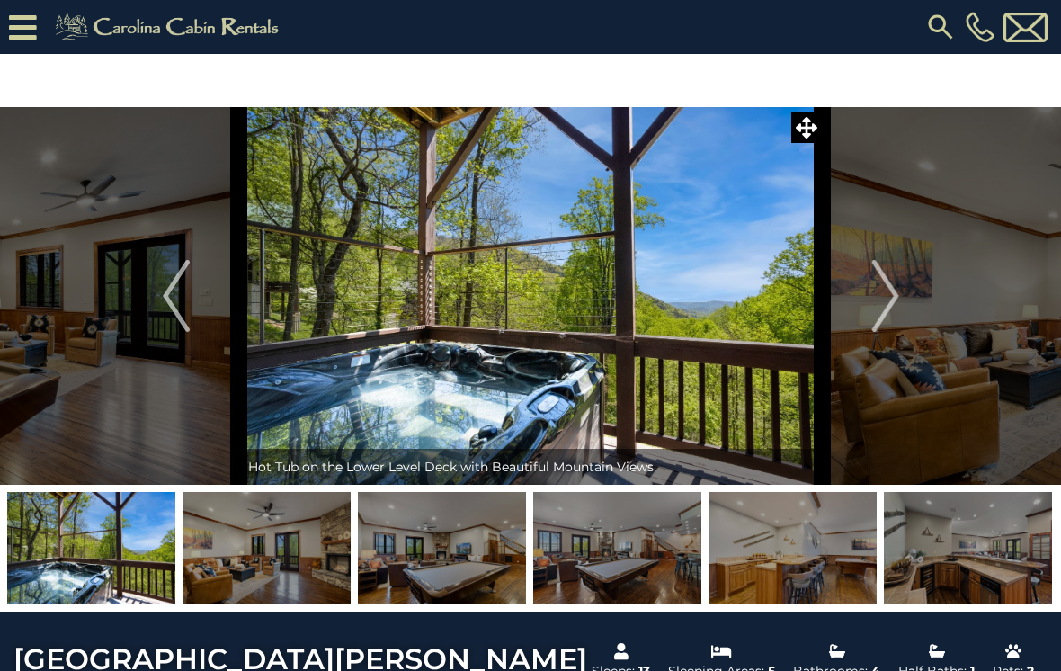
click at [872, 305] on button "Next" at bounding box center [886, 296] width 126 height 378
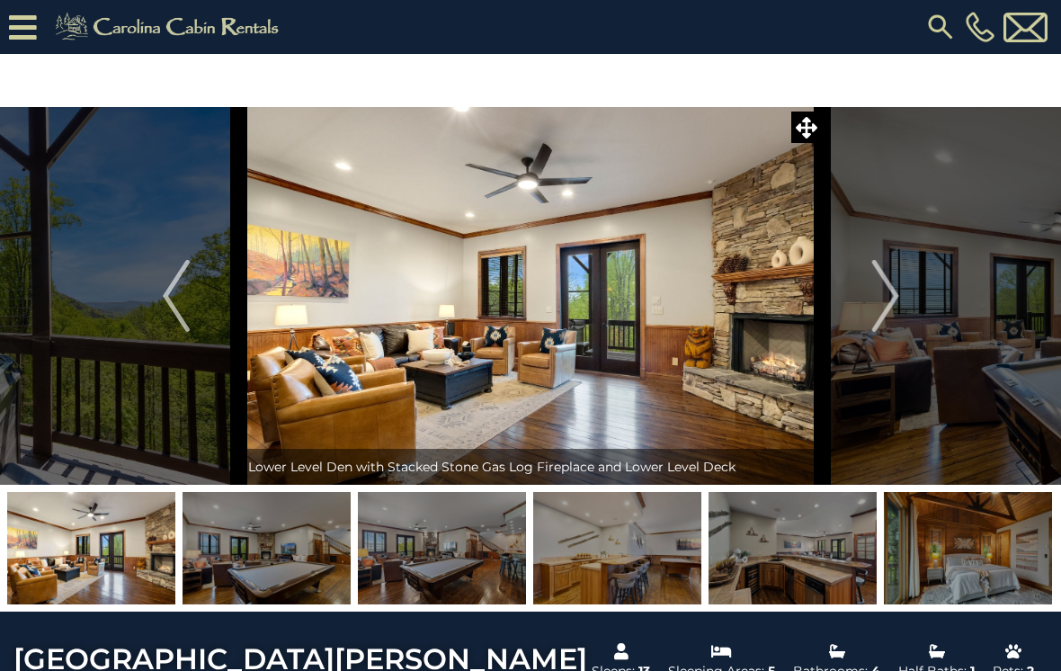
click at [873, 307] on img "Next" at bounding box center [885, 296] width 27 height 72
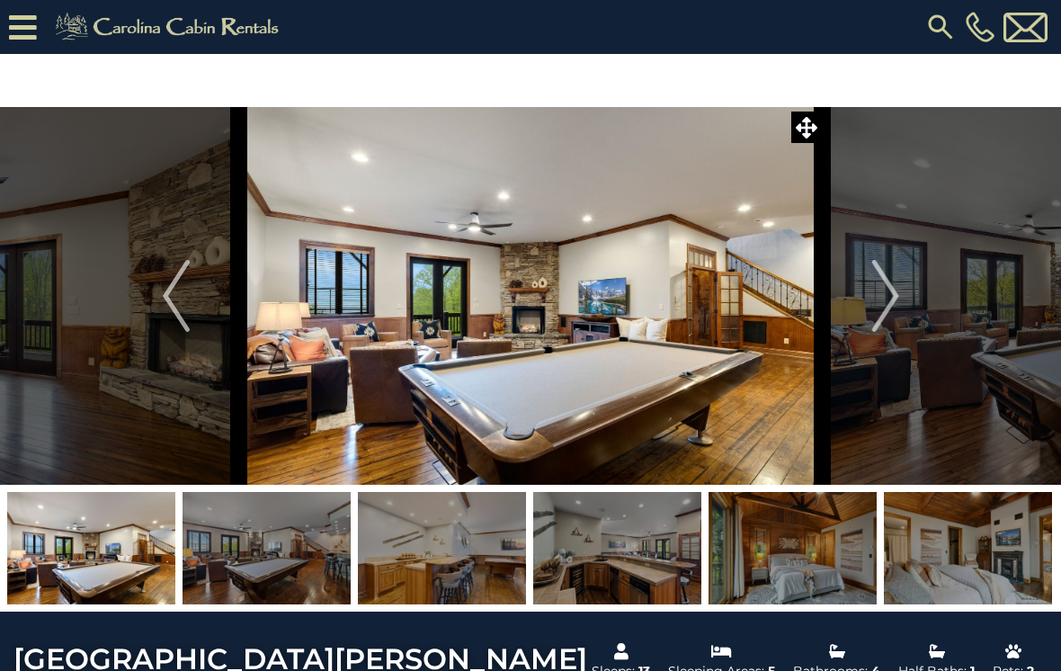
click at [871, 304] on button "Next" at bounding box center [886, 296] width 126 height 378
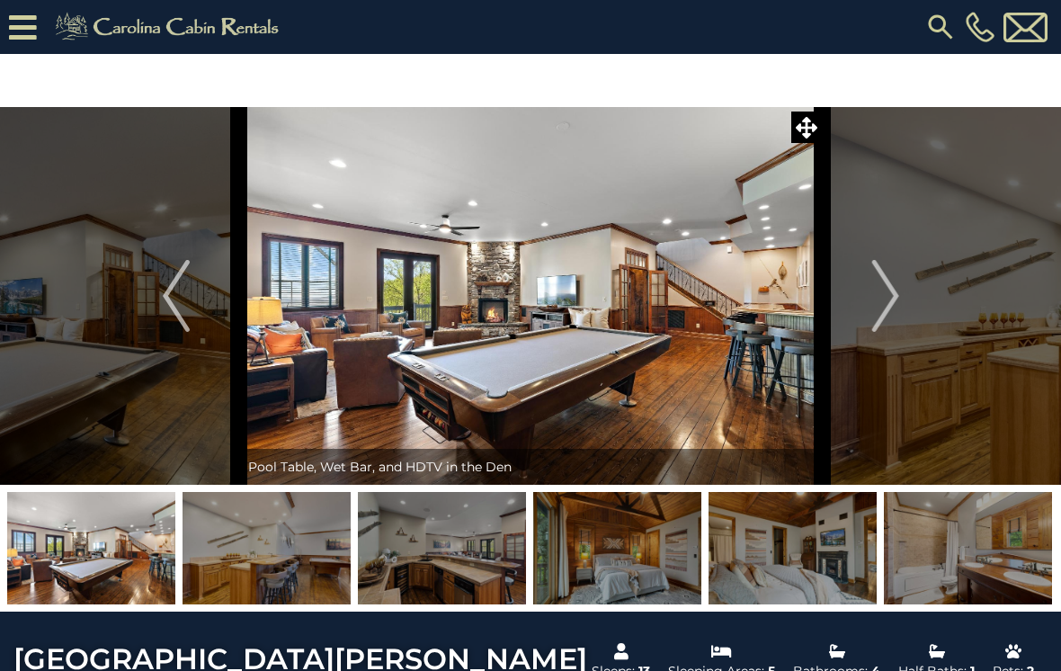
click at [869, 307] on button "Next" at bounding box center [886, 296] width 126 height 378
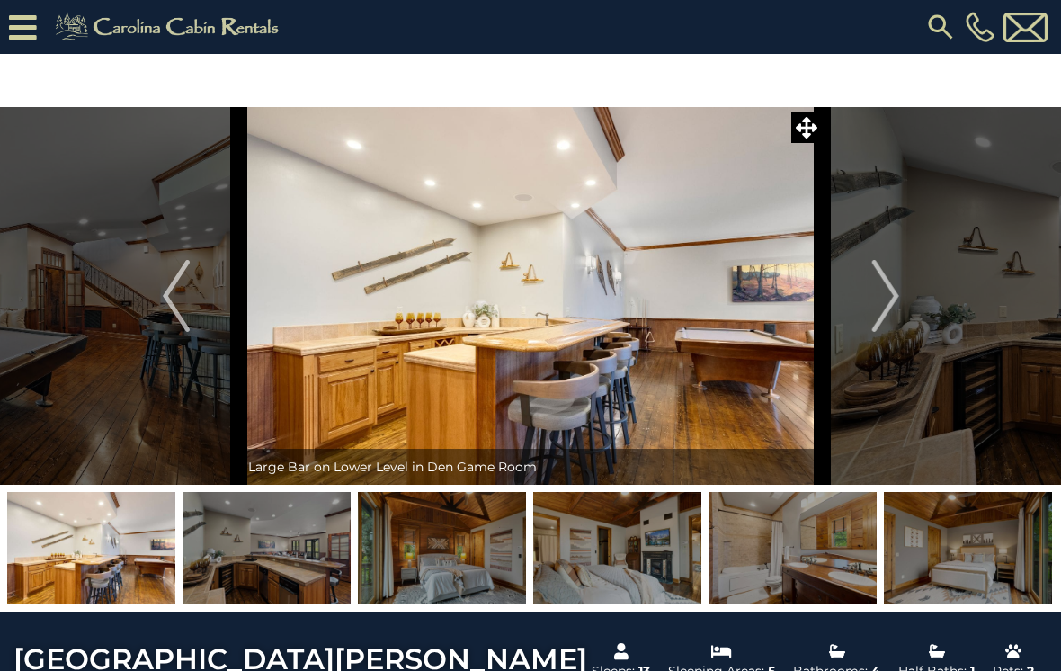
click at [870, 307] on button "Next" at bounding box center [886, 296] width 126 height 378
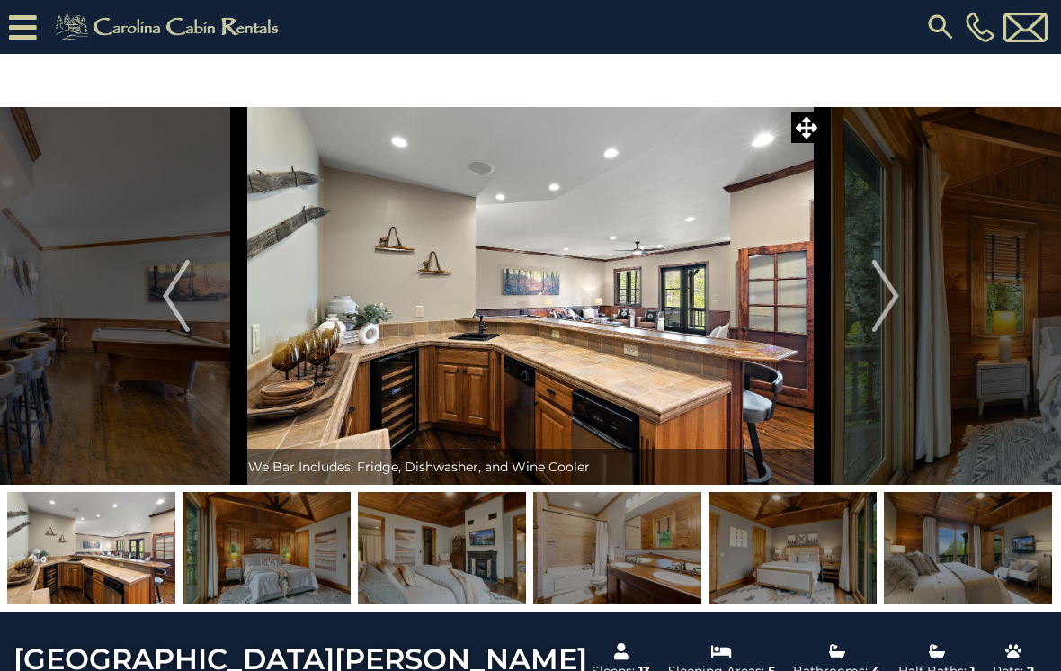
click at [873, 302] on img "Next" at bounding box center [885, 296] width 27 height 72
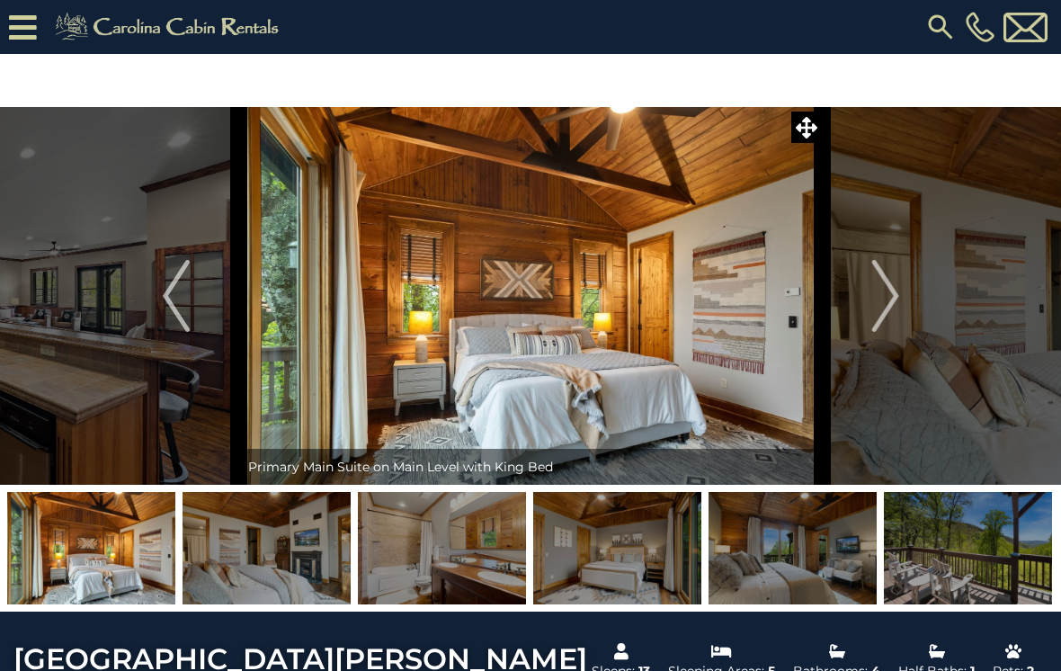
click at [873, 301] on img "Next" at bounding box center [885, 296] width 27 height 72
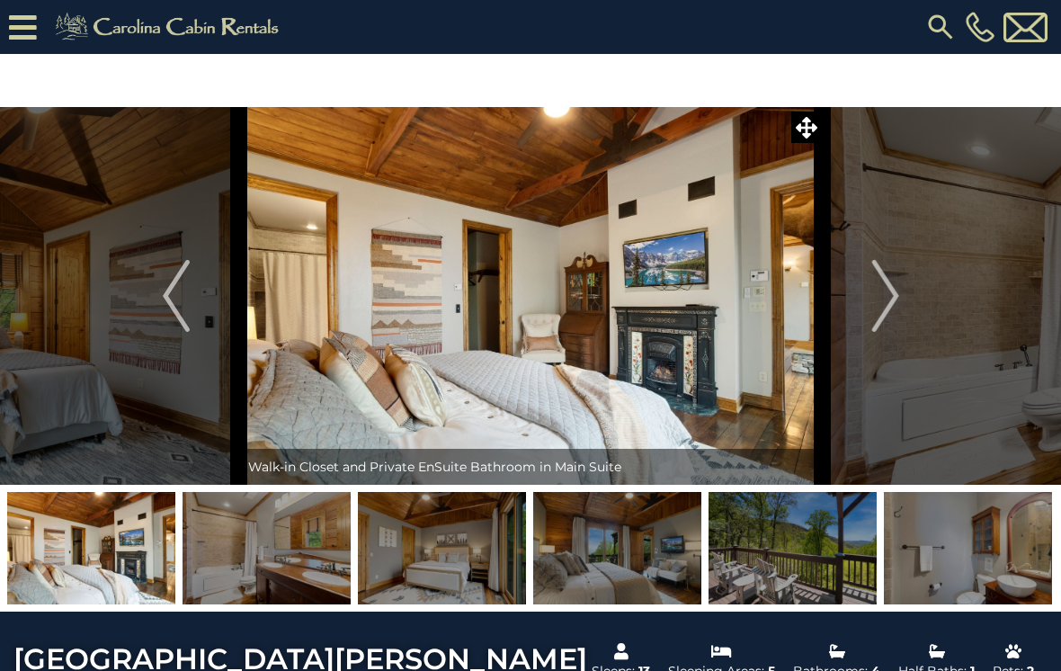
click at [872, 302] on button "Next" at bounding box center [886, 296] width 126 height 378
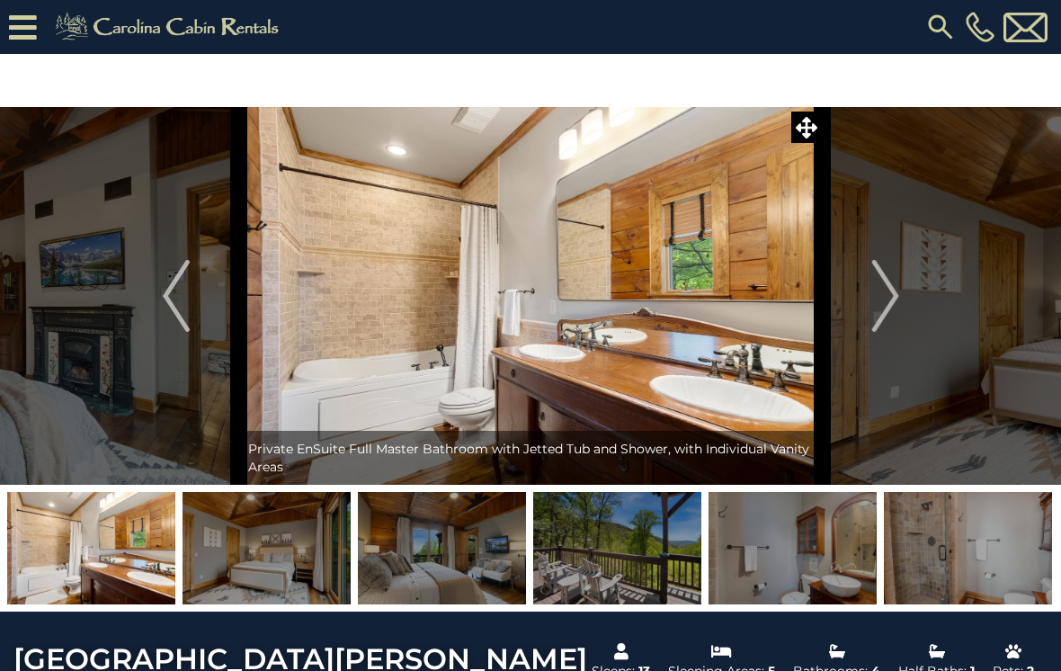
click at [868, 306] on button "Next" at bounding box center [886, 296] width 126 height 378
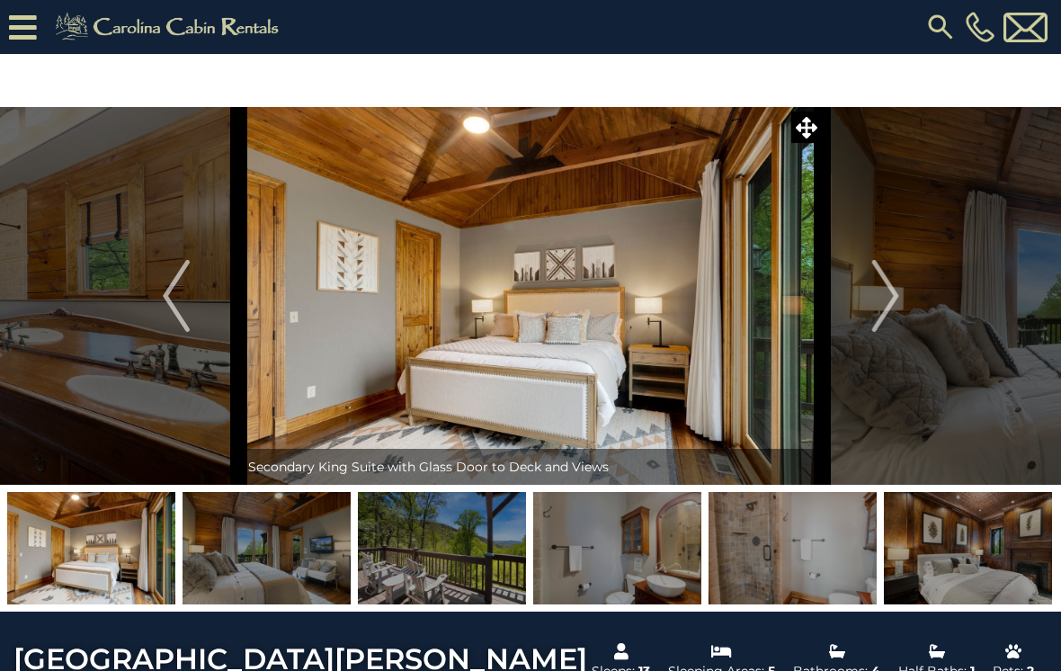
click at [864, 304] on button "Next" at bounding box center [886, 296] width 126 height 378
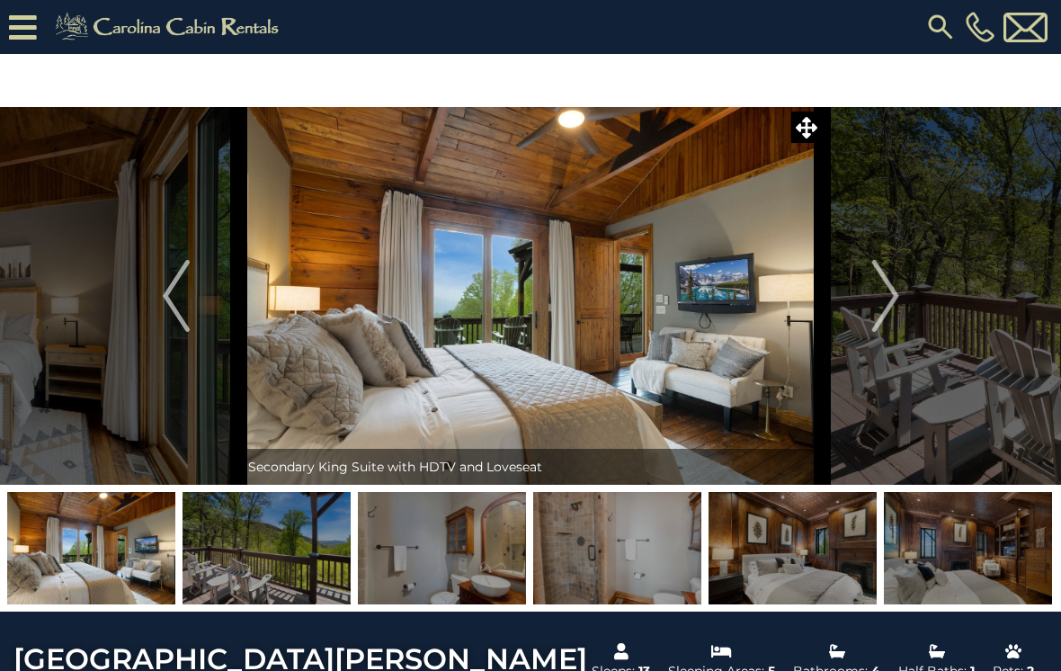
click at [868, 299] on button "Next" at bounding box center [886, 296] width 126 height 378
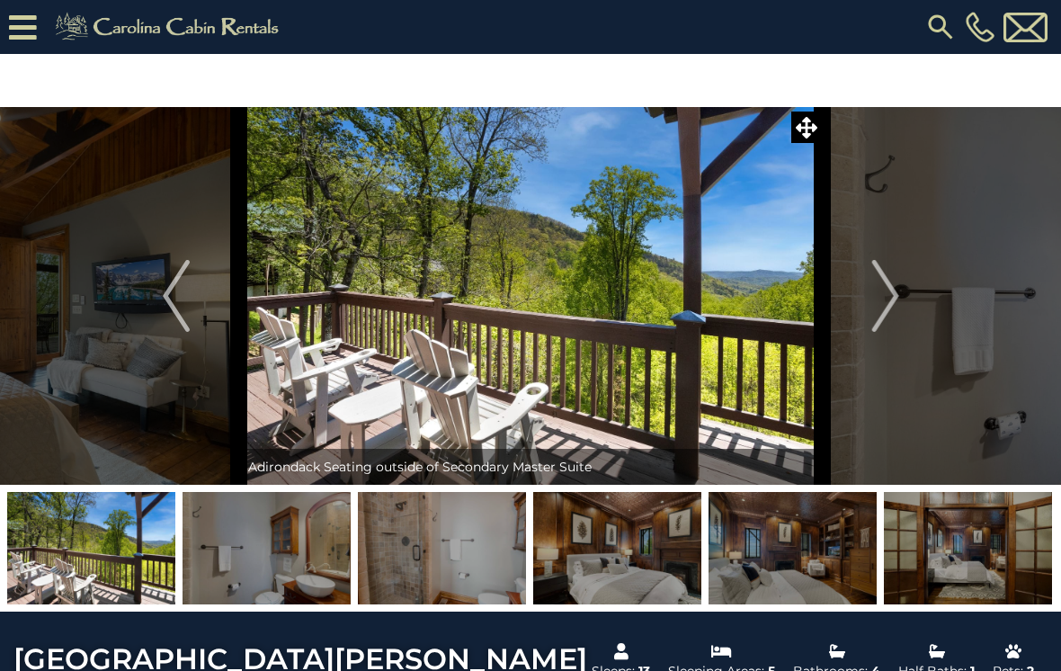
click at [871, 300] on button "Next" at bounding box center [886, 296] width 126 height 378
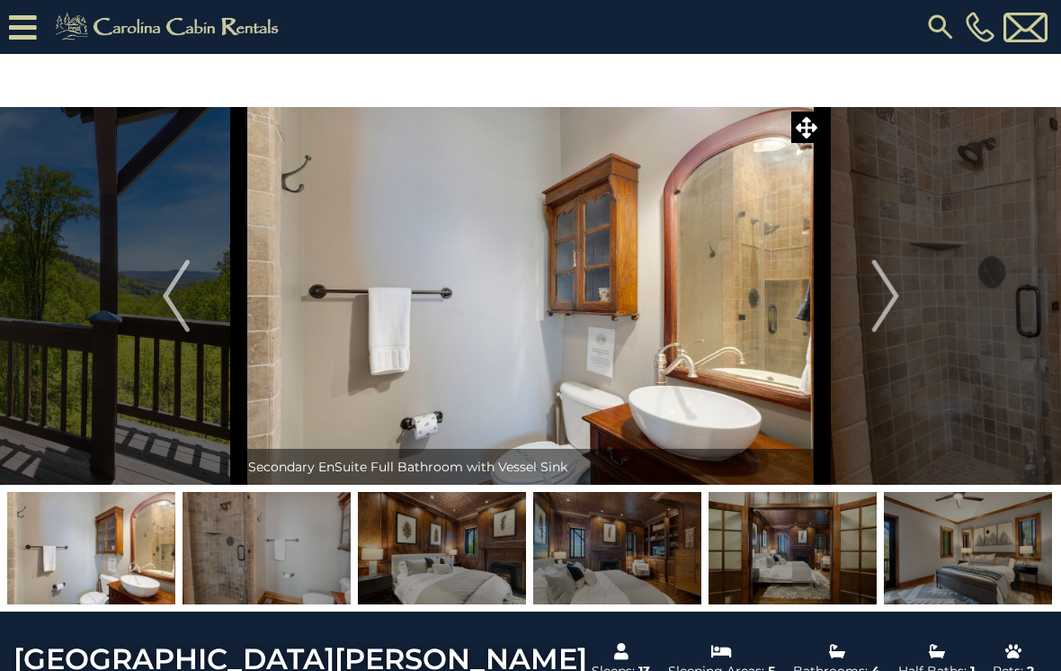
click at [871, 297] on button "Next" at bounding box center [886, 296] width 126 height 378
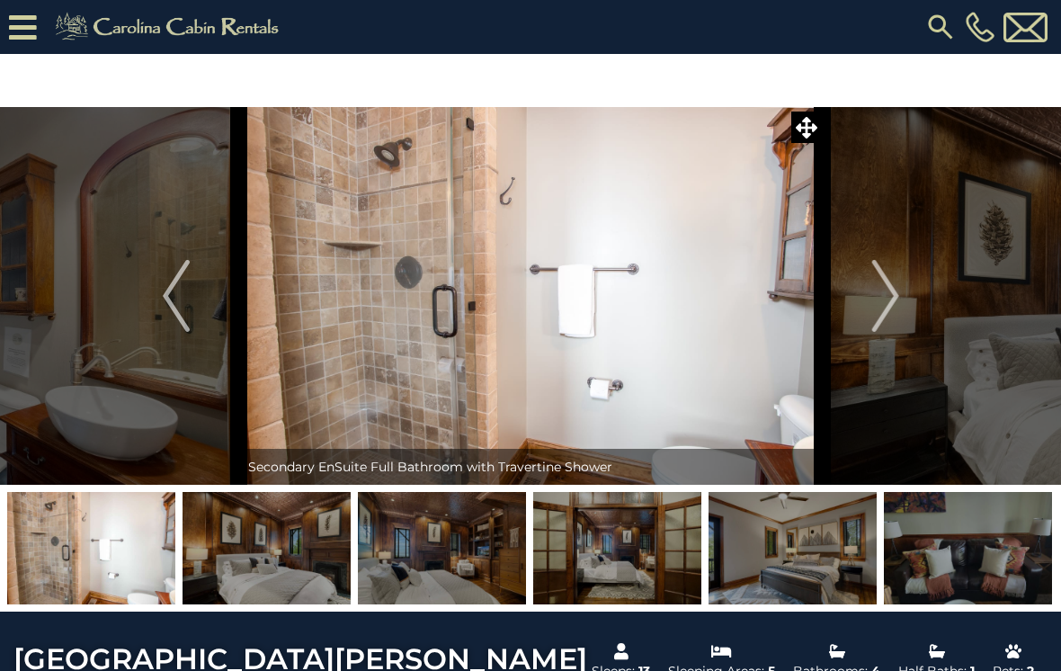
click at [868, 302] on button "Next" at bounding box center [886, 296] width 126 height 378
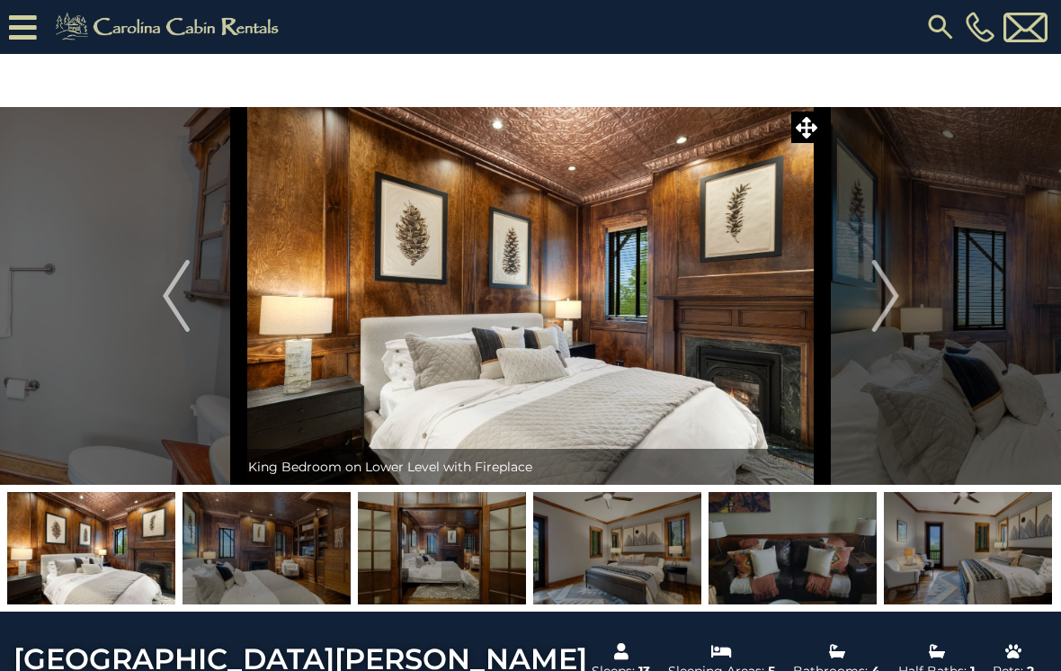
click at [873, 298] on img "Next" at bounding box center [885, 296] width 27 height 72
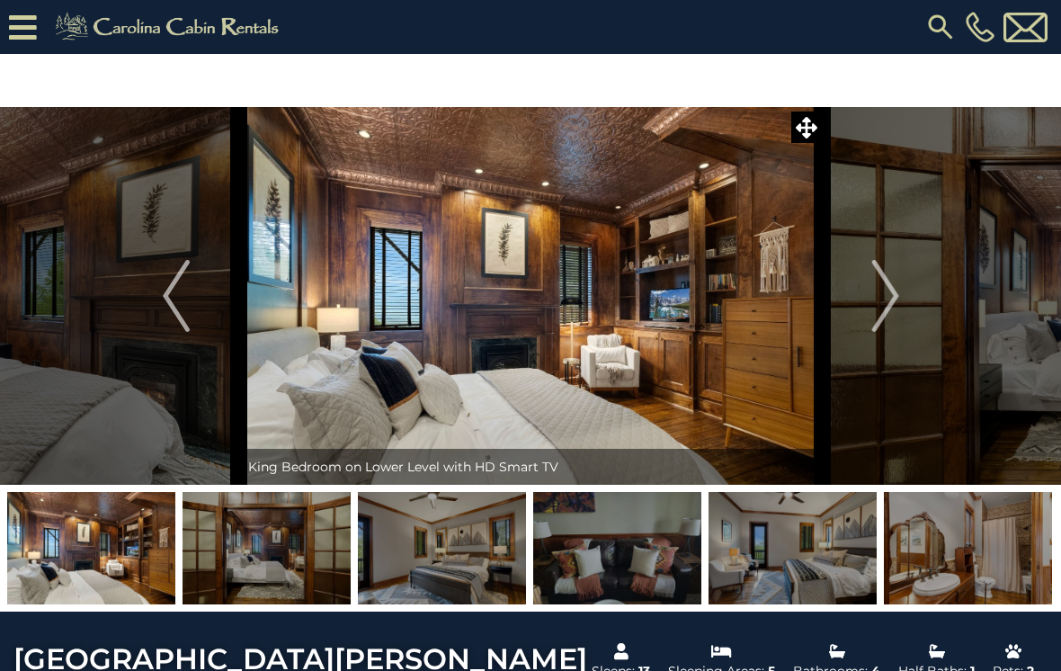
click at [874, 296] on img "Next" at bounding box center [885, 296] width 27 height 72
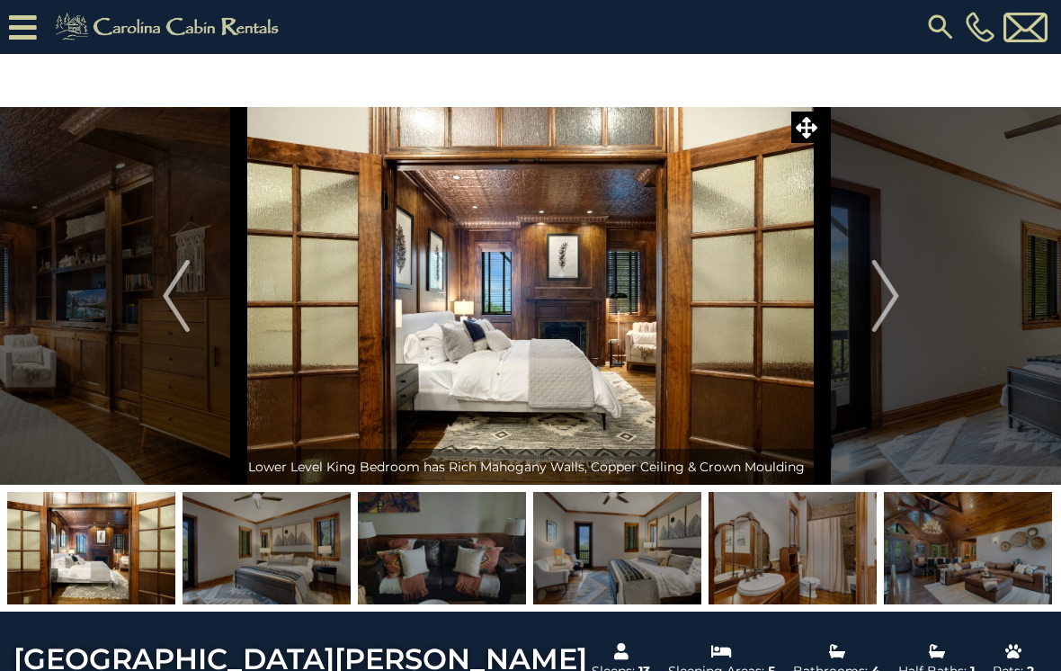
click at [875, 296] on img "Next" at bounding box center [885, 296] width 27 height 72
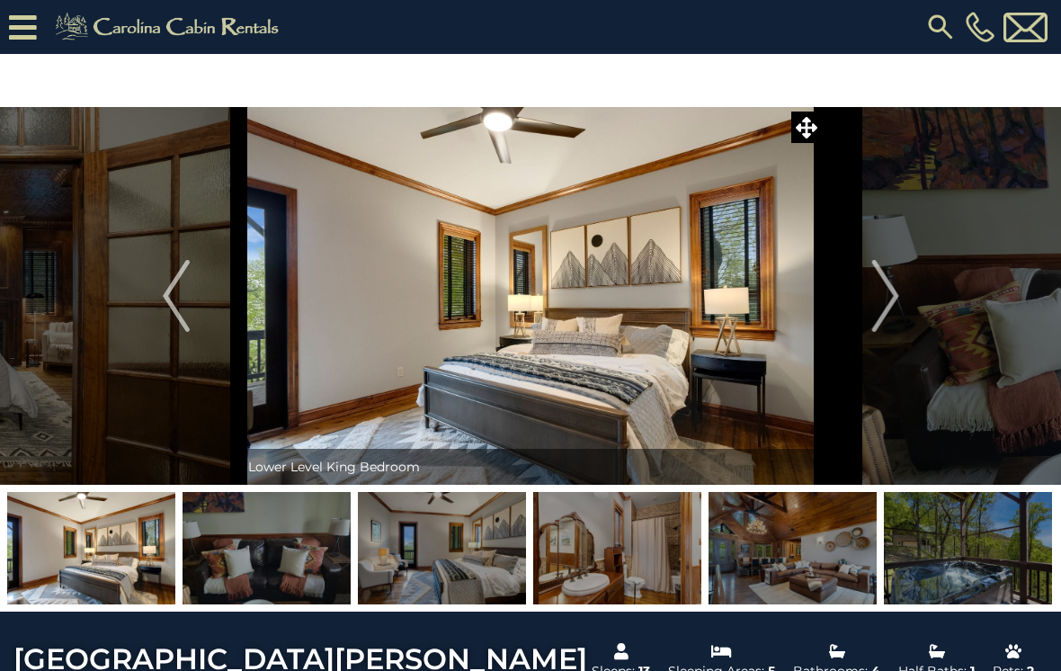
click at [873, 297] on img "Next" at bounding box center [885, 296] width 27 height 72
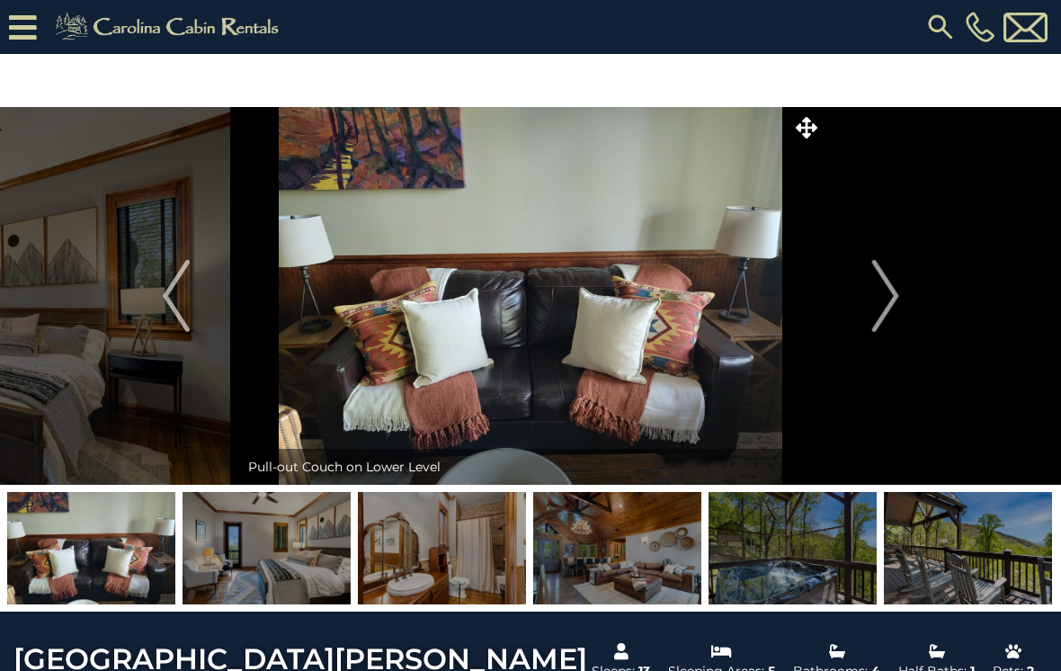
click at [873, 296] on img "Next" at bounding box center [885, 296] width 27 height 72
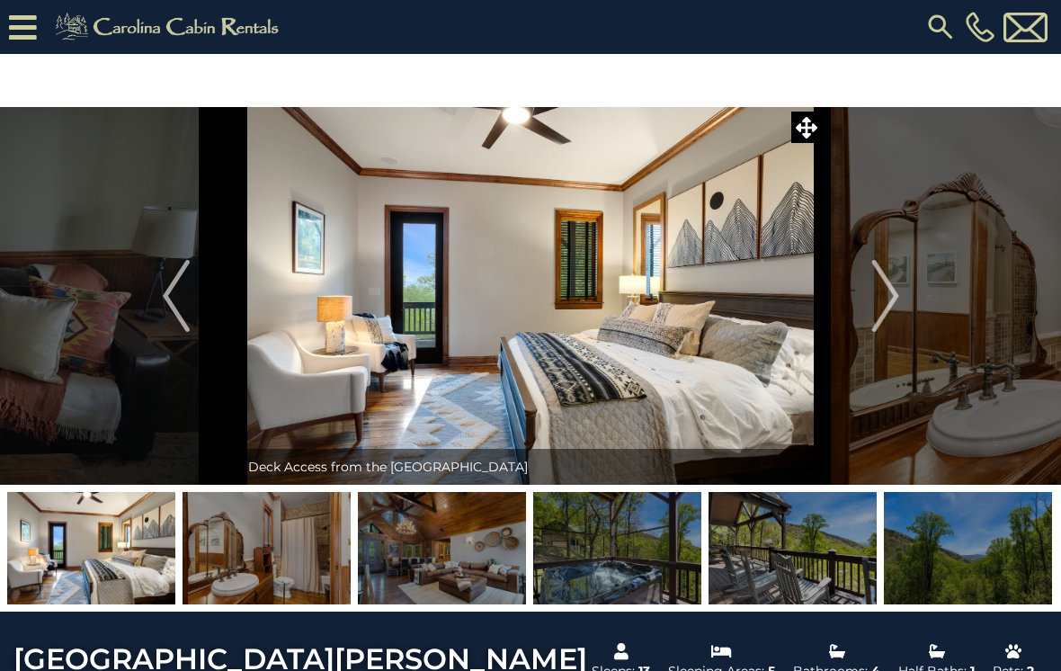
click at [873, 302] on img "Next" at bounding box center [885, 296] width 27 height 72
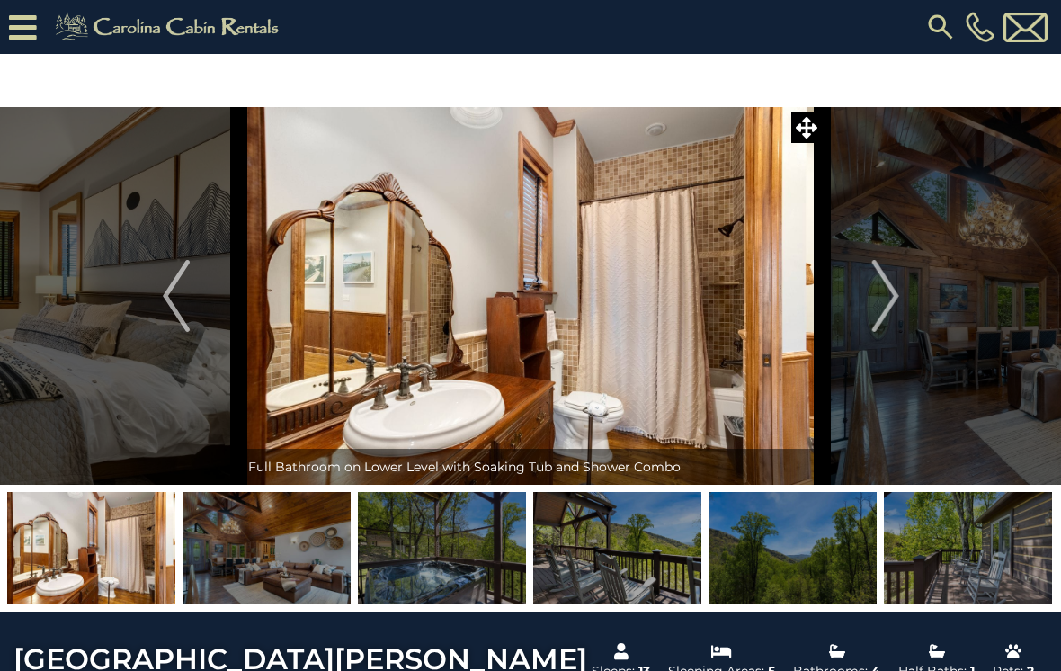
click at [873, 300] on img "Next" at bounding box center [885, 296] width 27 height 72
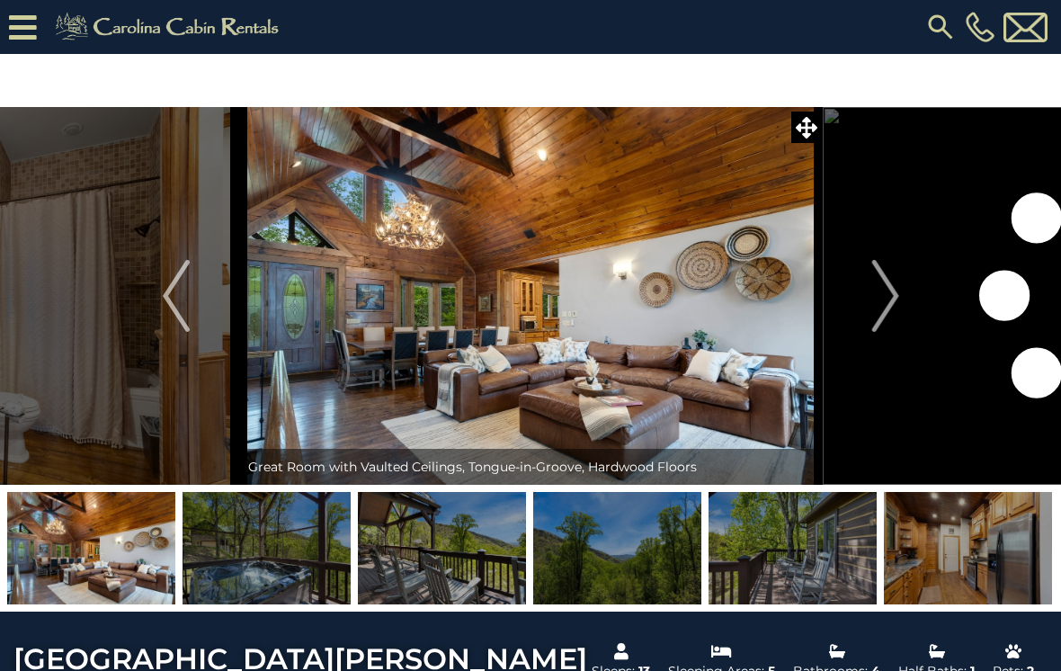
click at [872, 300] on button "Next" at bounding box center [886, 296] width 126 height 378
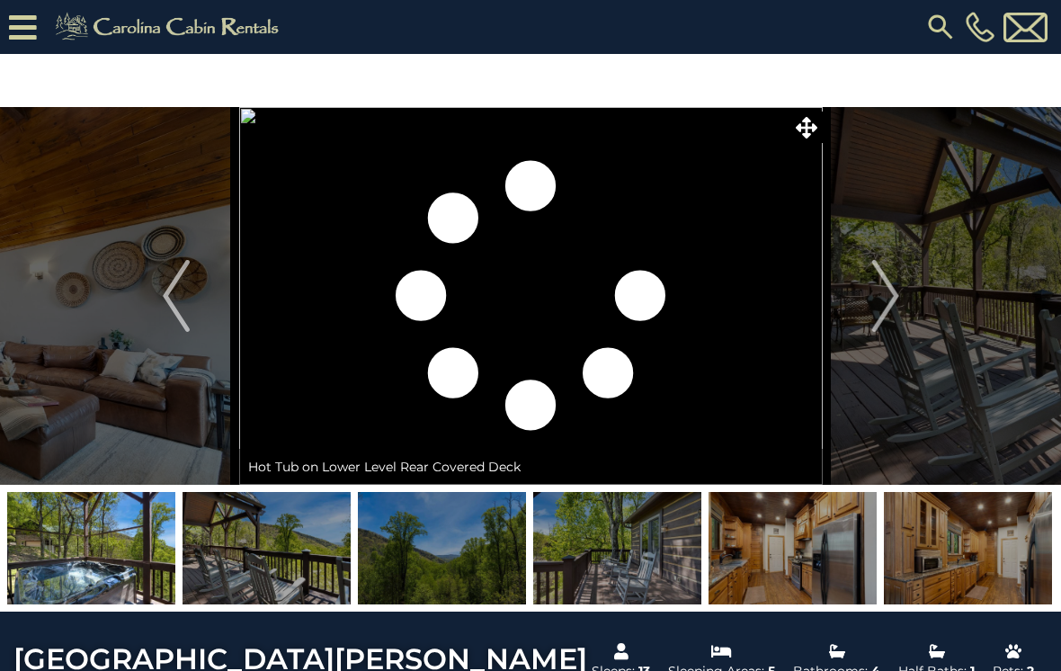
click at [879, 298] on img "Next" at bounding box center [885, 296] width 27 height 72
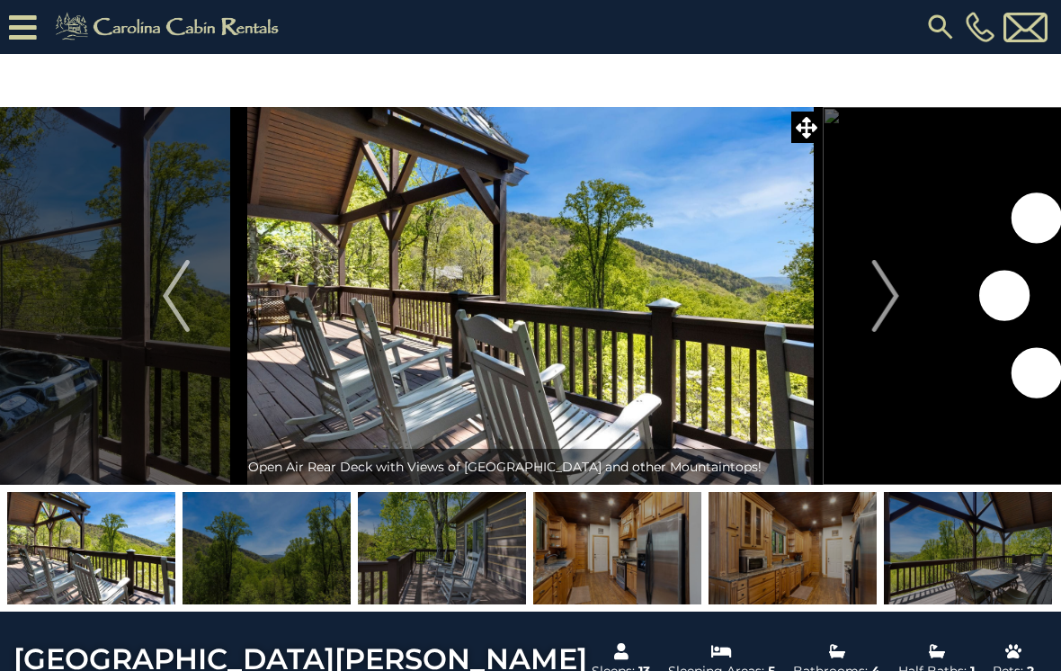
click at [884, 292] on img "Next" at bounding box center [885, 296] width 27 height 72
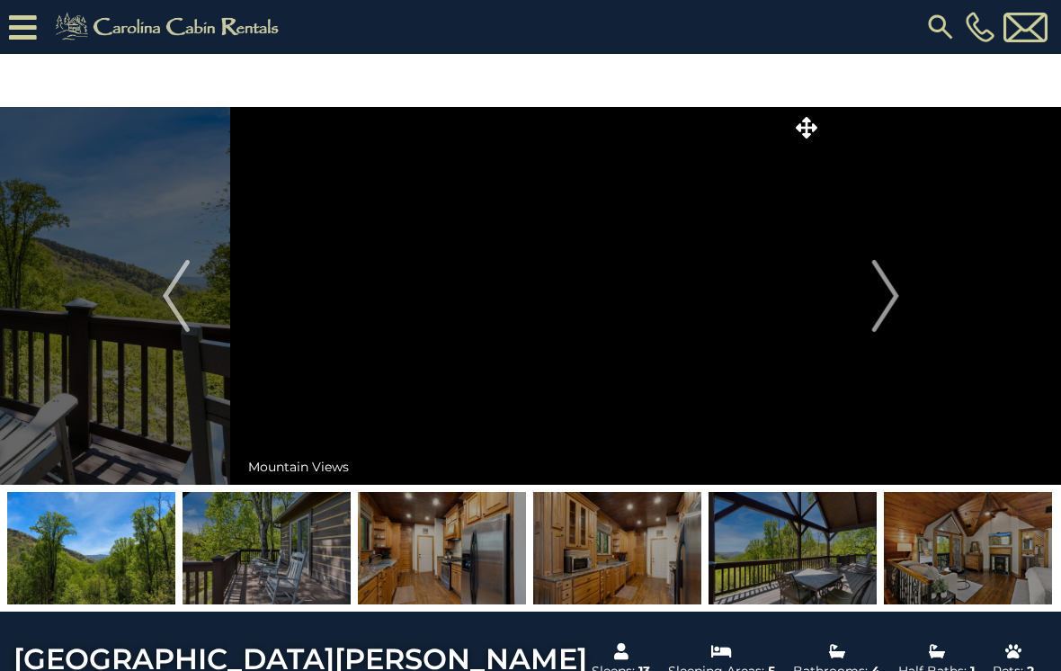
click at [886, 296] on img "Next" at bounding box center [885, 296] width 27 height 72
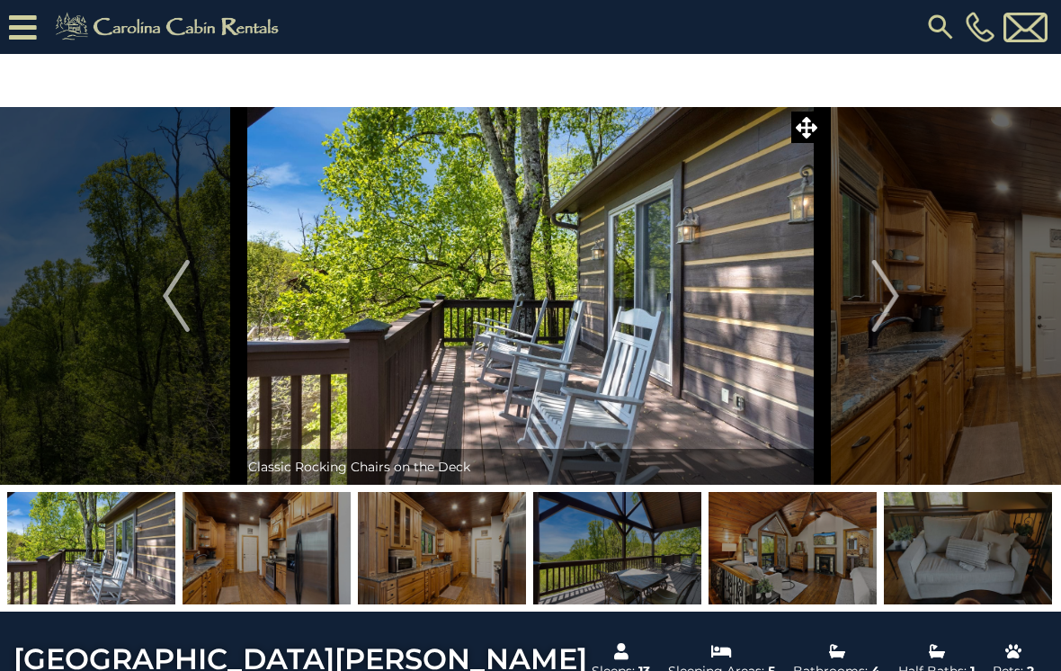
click at [882, 296] on img "Next" at bounding box center [885, 296] width 27 height 72
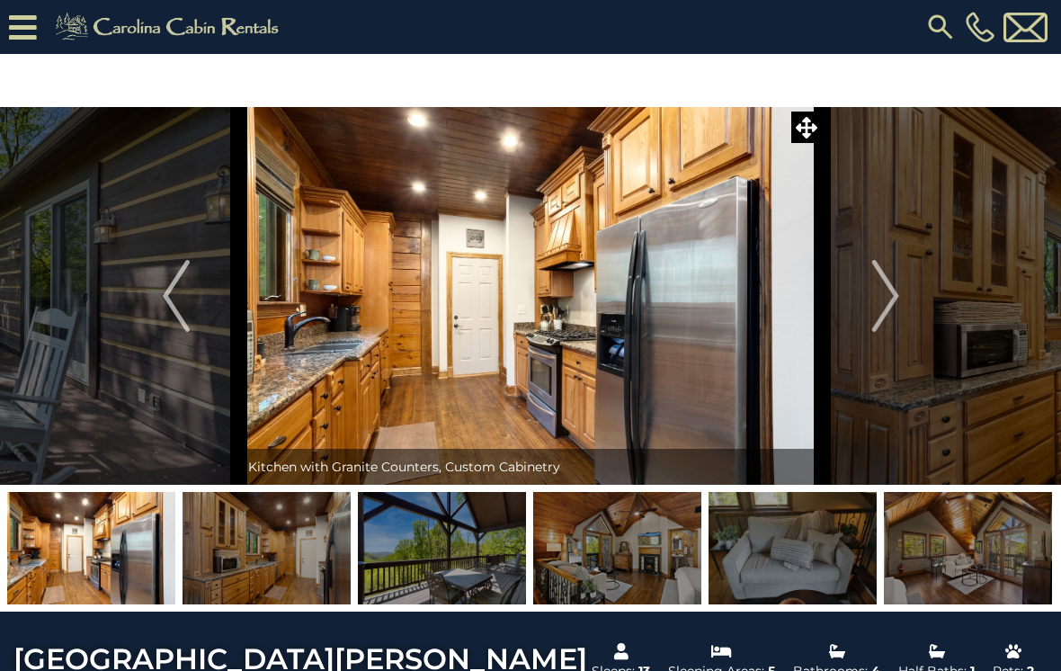
click at [886, 293] on img "Next" at bounding box center [885, 296] width 27 height 72
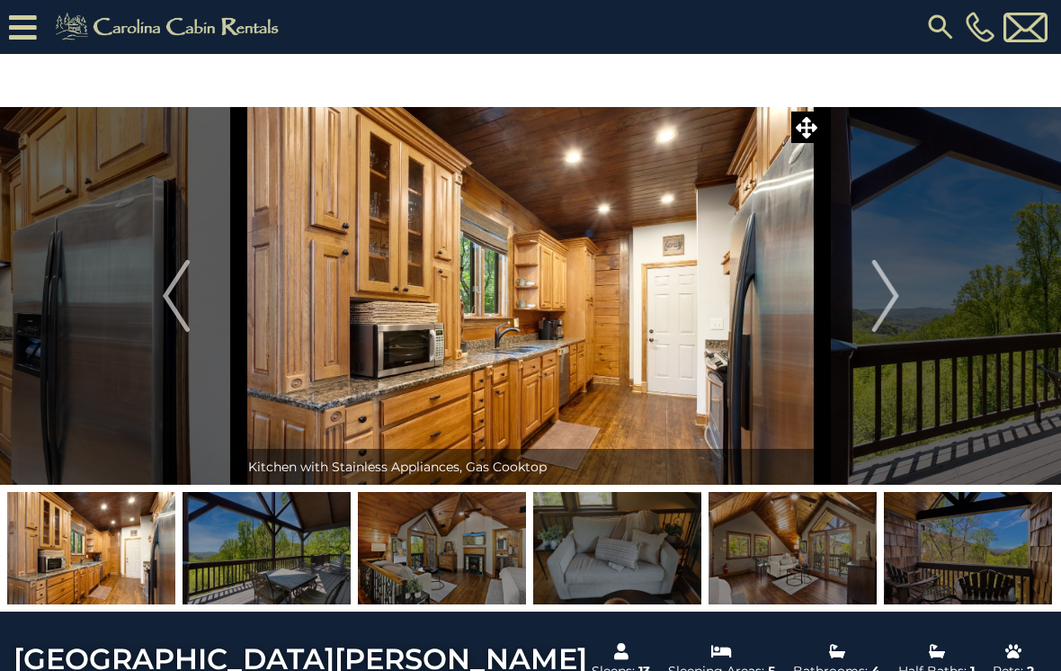
click at [886, 298] on img "Next" at bounding box center [885, 296] width 27 height 72
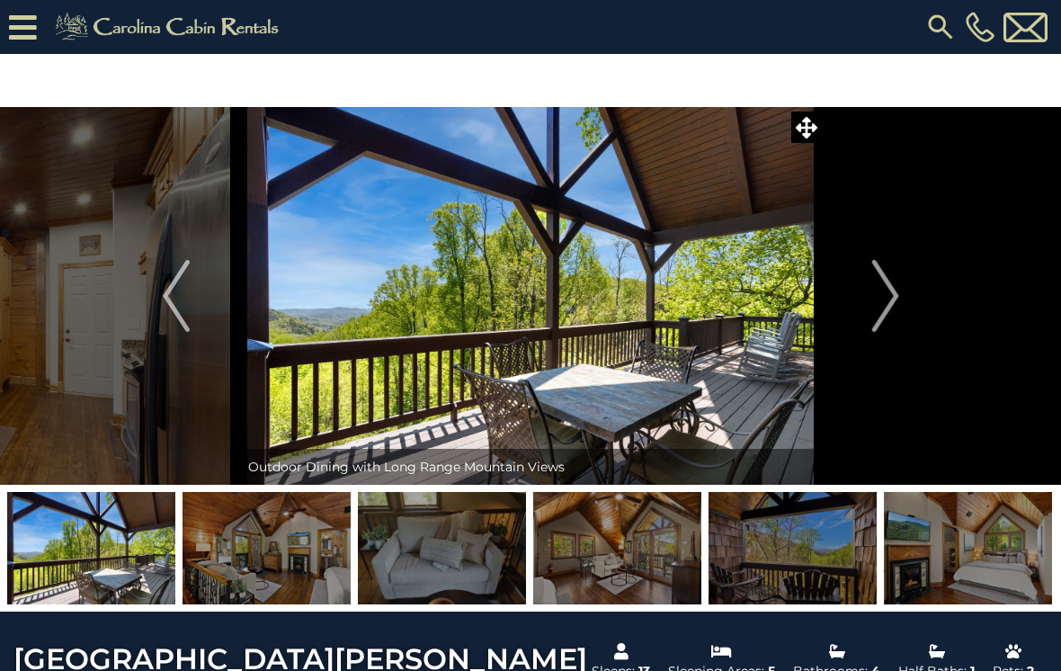
click at [888, 298] on img "Next" at bounding box center [885, 296] width 27 height 72
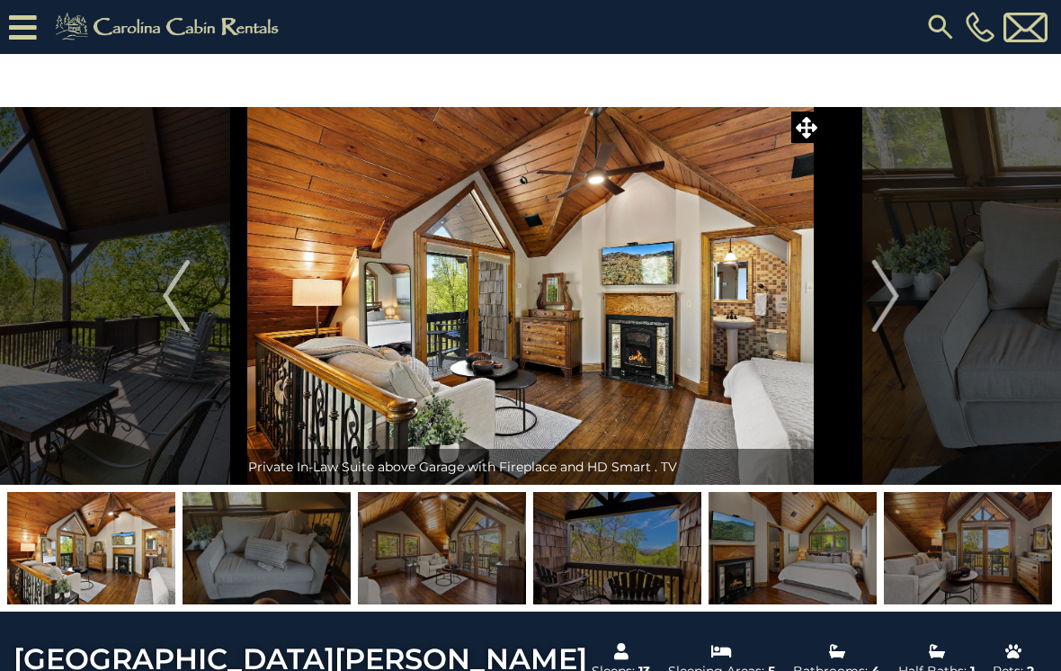
click at [890, 296] on img "Next" at bounding box center [885, 296] width 27 height 72
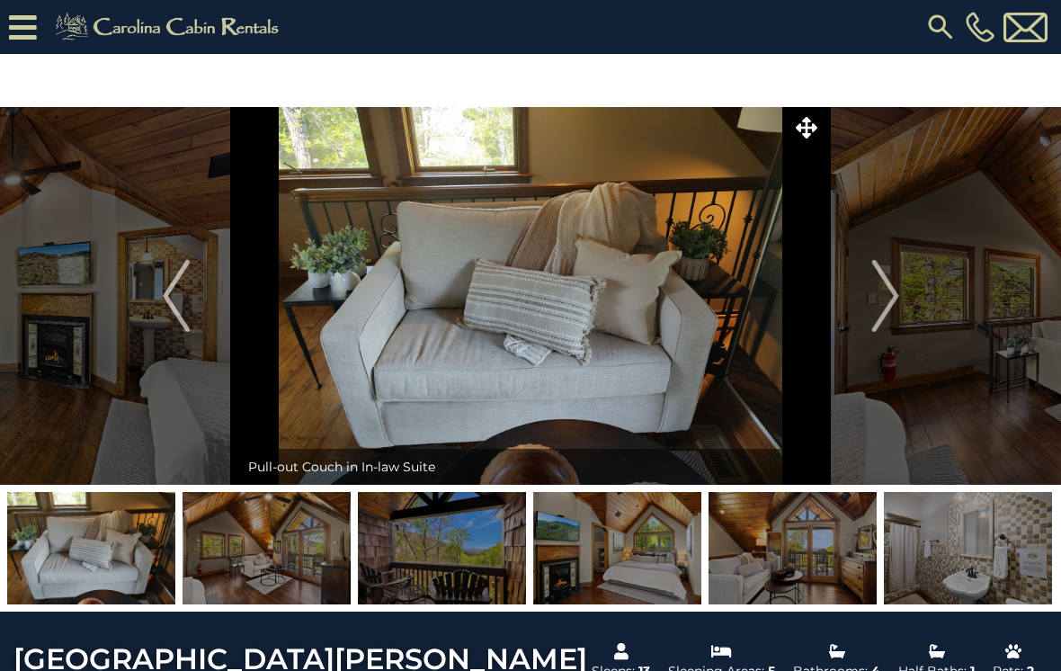
click at [880, 300] on img "Next" at bounding box center [885, 296] width 27 height 72
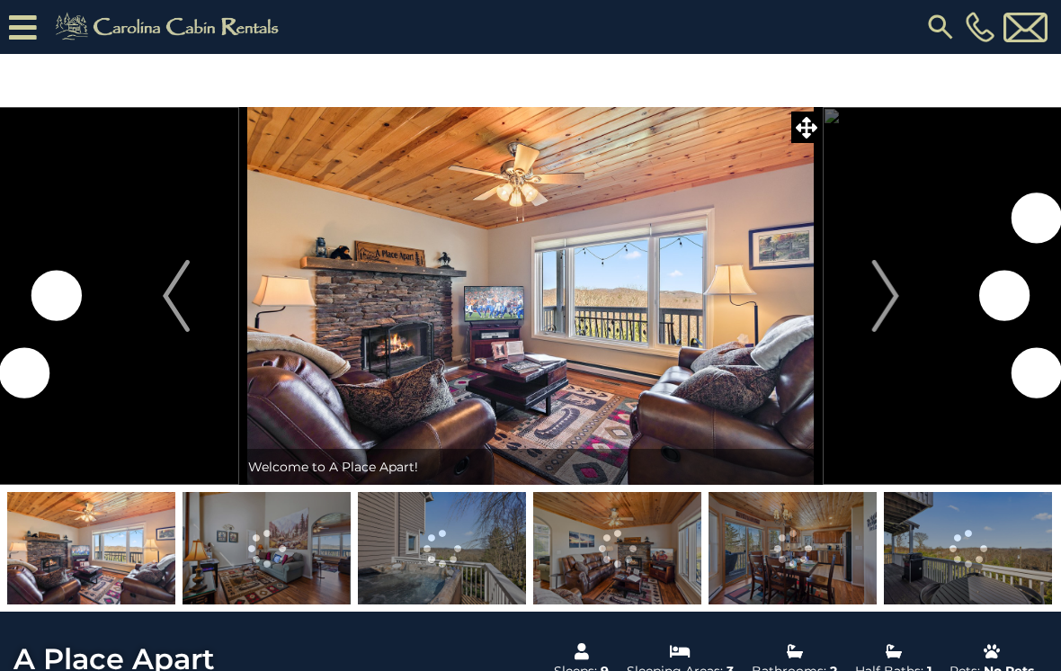
click at [875, 293] on img "Next" at bounding box center [885, 296] width 27 height 72
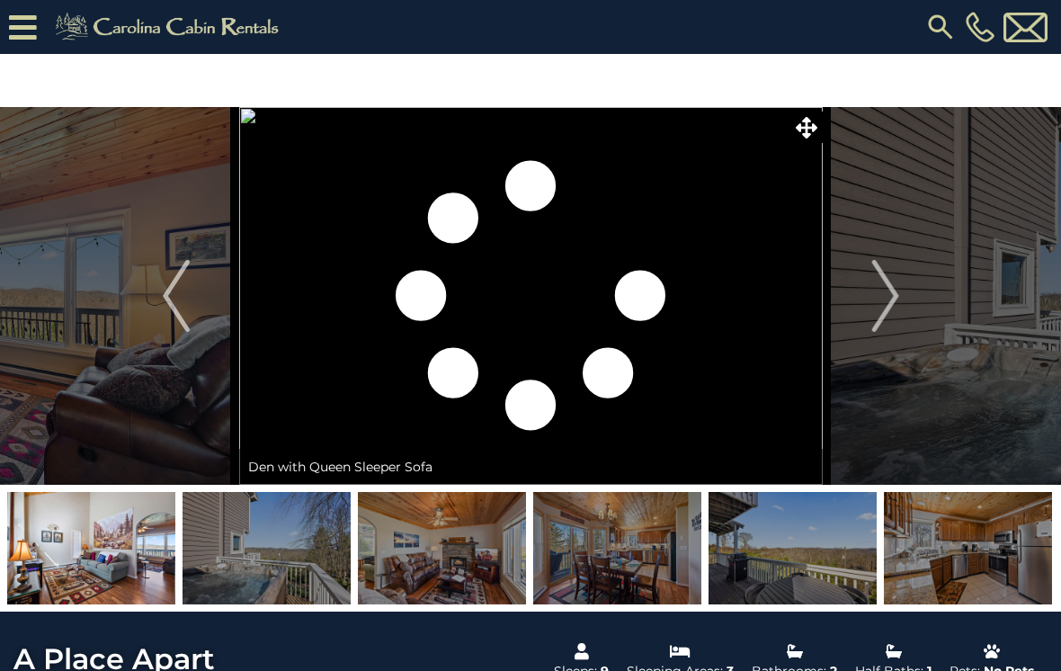
click at [888, 316] on img "Next" at bounding box center [885, 296] width 27 height 72
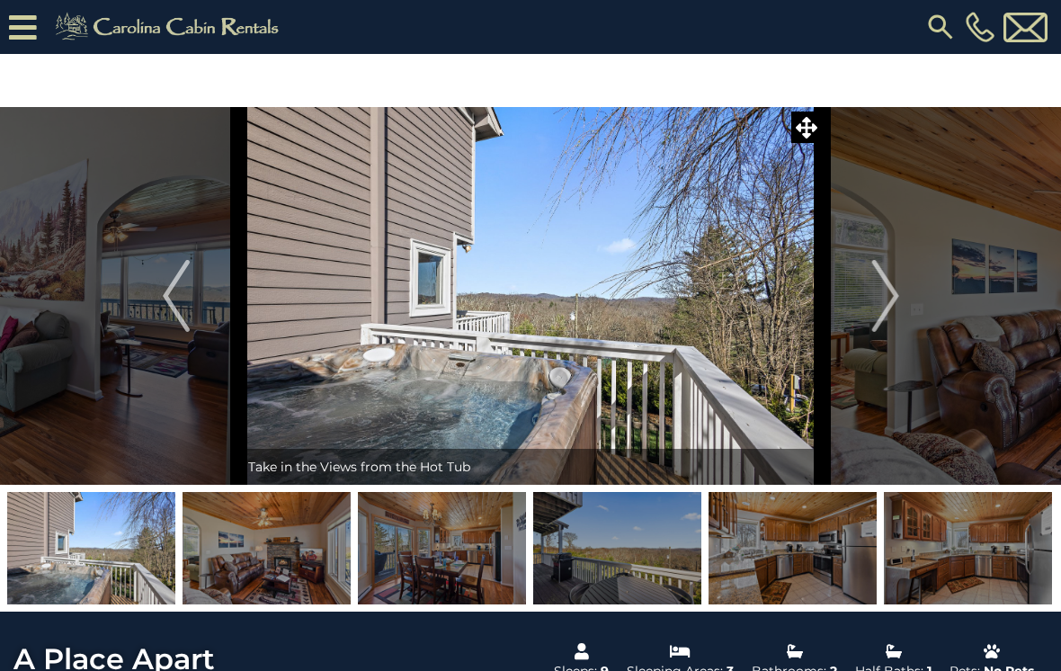
click at [879, 308] on img "Next" at bounding box center [885, 296] width 27 height 72
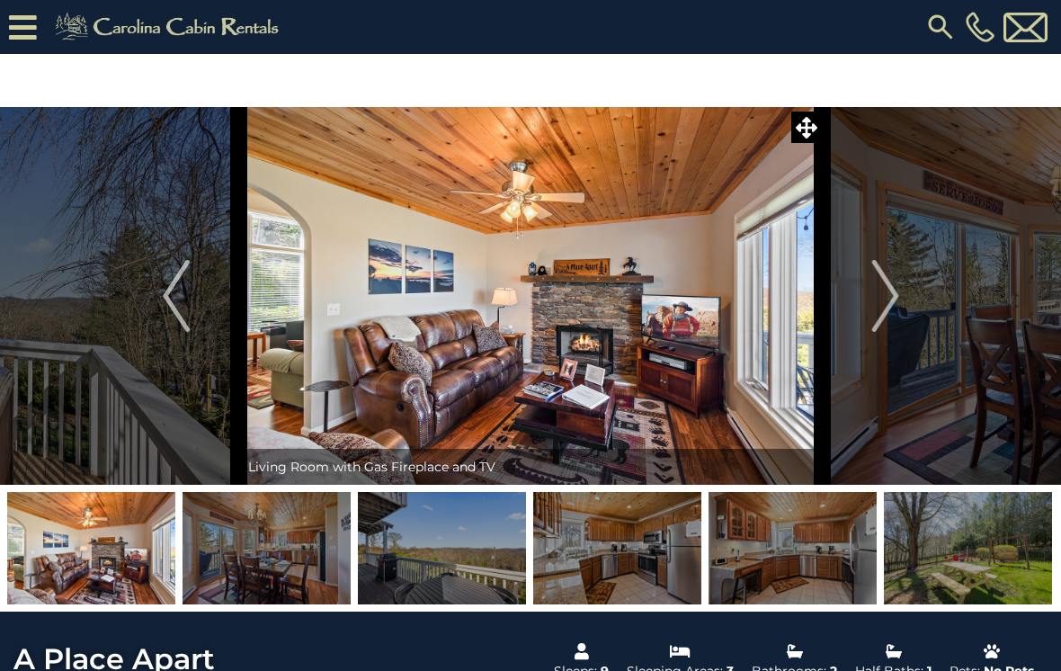
click at [884, 309] on img "Next" at bounding box center [885, 296] width 27 height 72
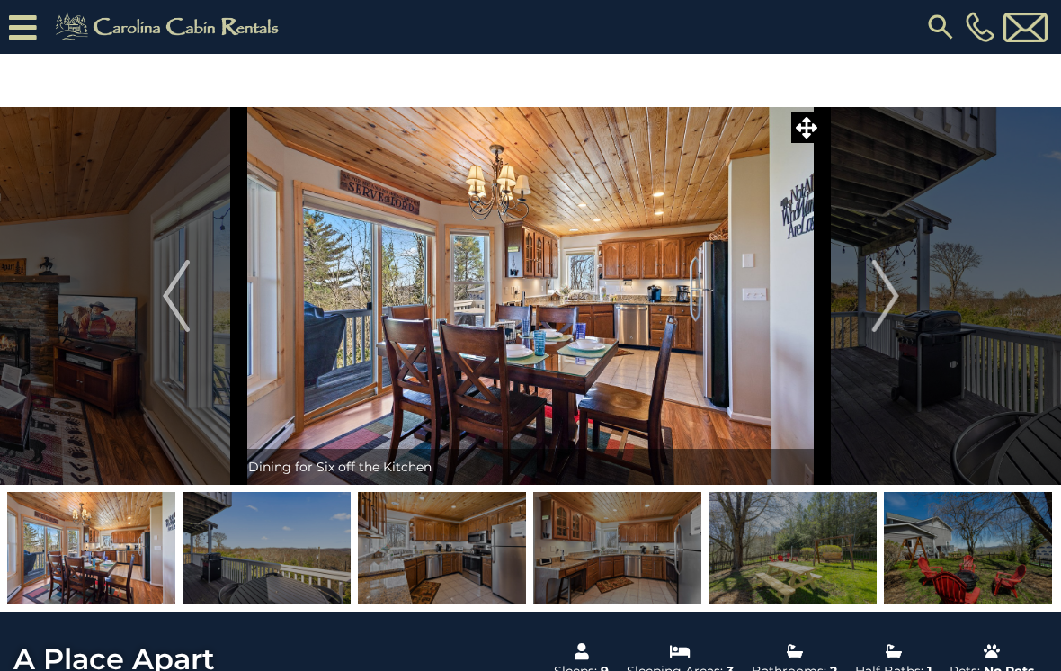
click at [883, 311] on img "Next" at bounding box center [885, 296] width 27 height 72
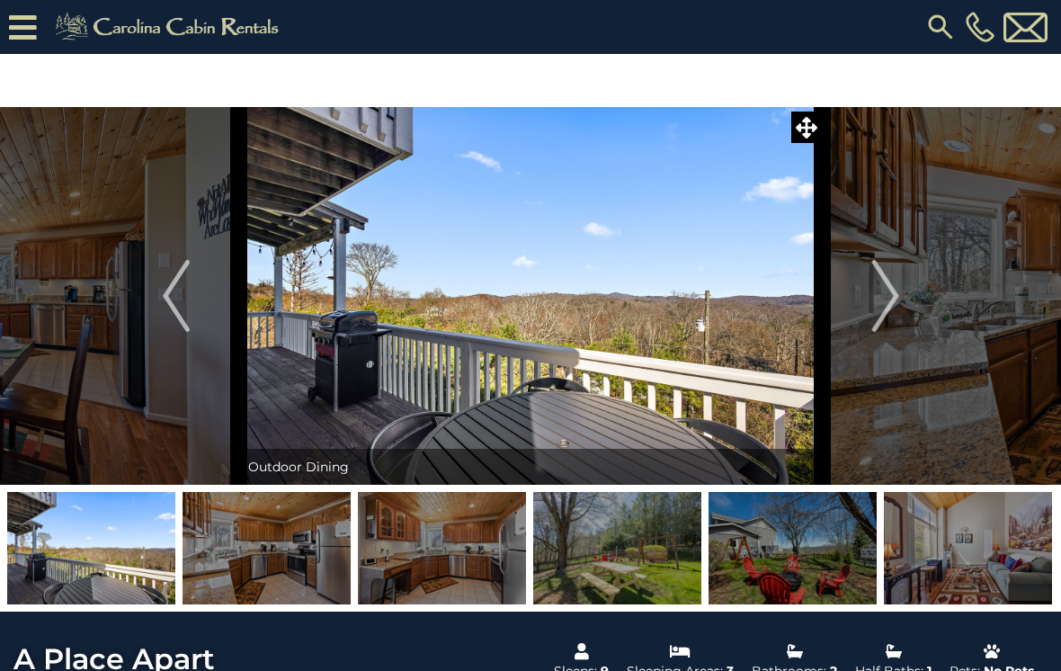
click at [886, 305] on img "Next" at bounding box center [885, 296] width 27 height 72
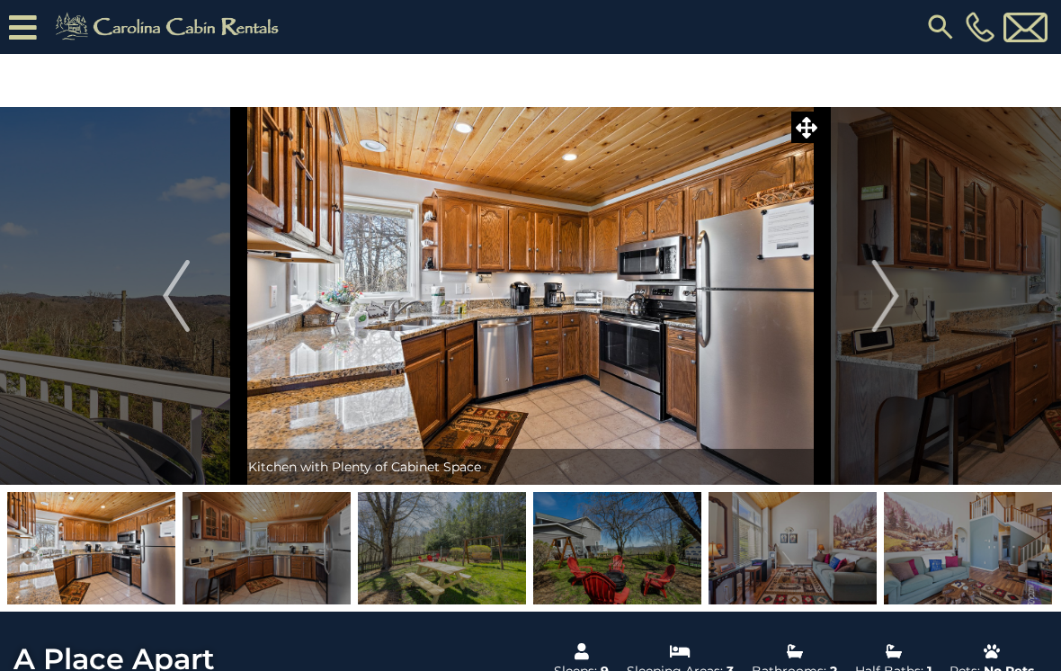
click at [880, 298] on img "Next" at bounding box center [885, 296] width 27 height 72
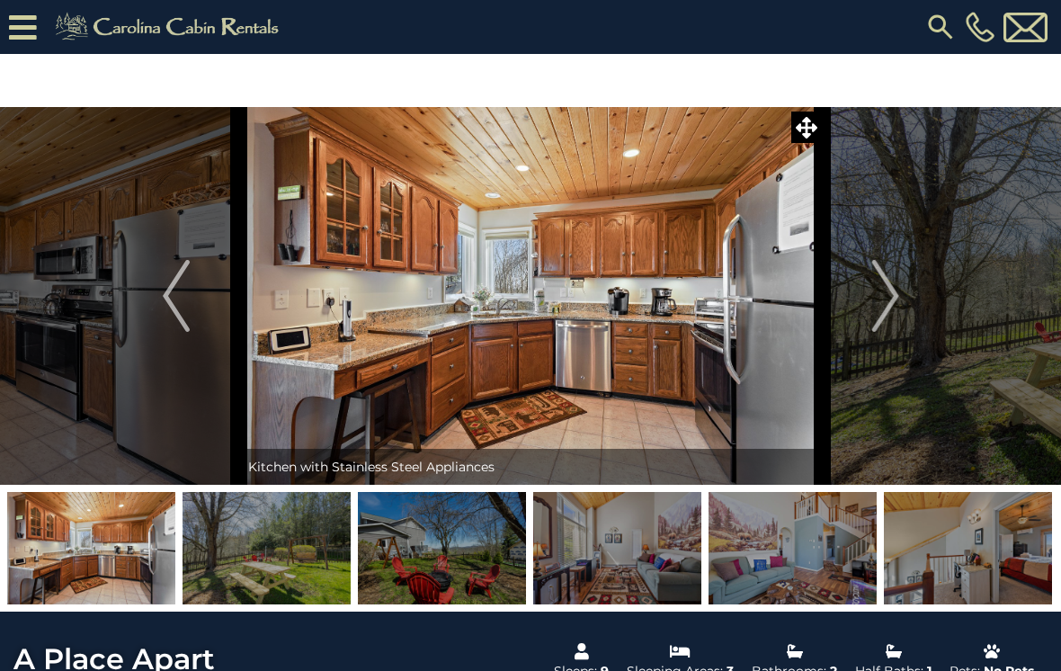
click at [871, 298] on button "Next" at bounding box center [886, 296] width 126 height 378
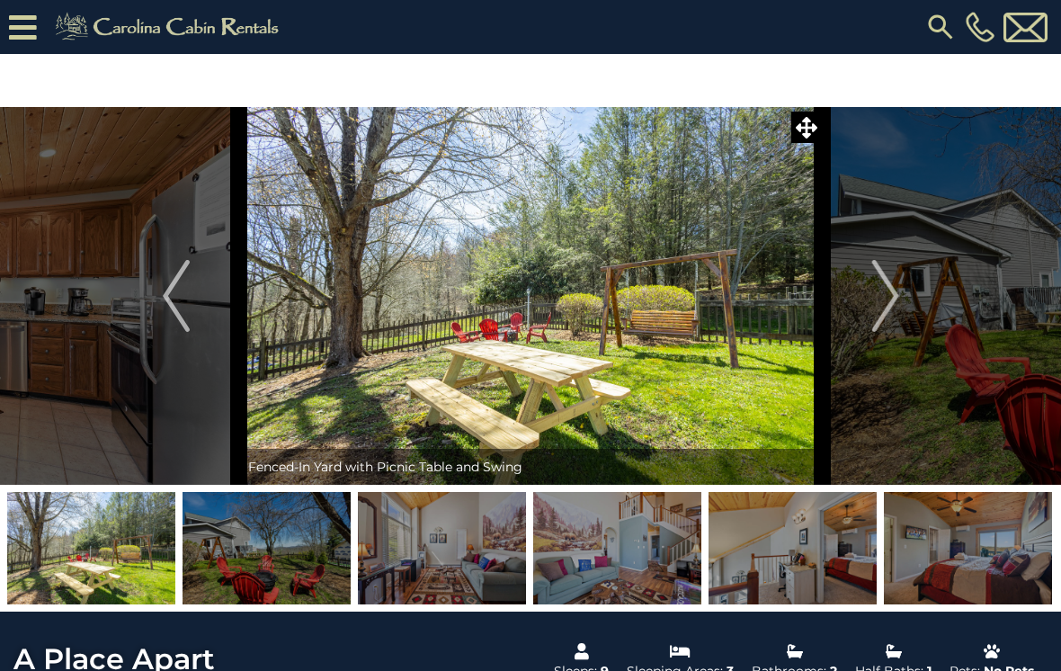
click at [868, 300] on button "Next" at bounding box center [886, 296] width 126 height 378
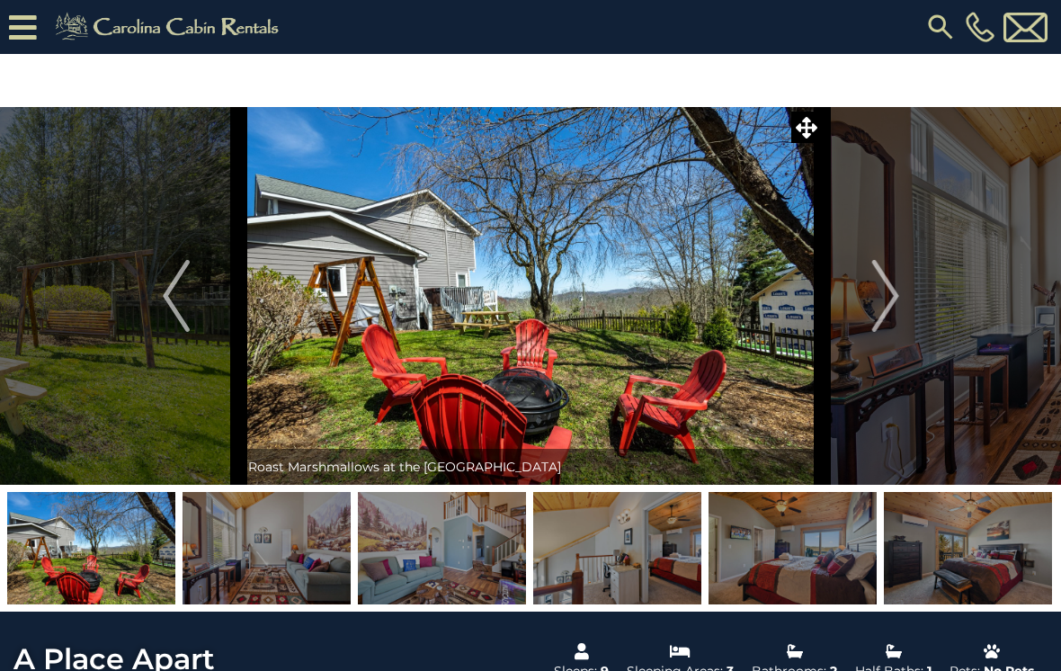
click at [862, 310] on button "Next" at bounding box center [886, 296] width 126 height 378
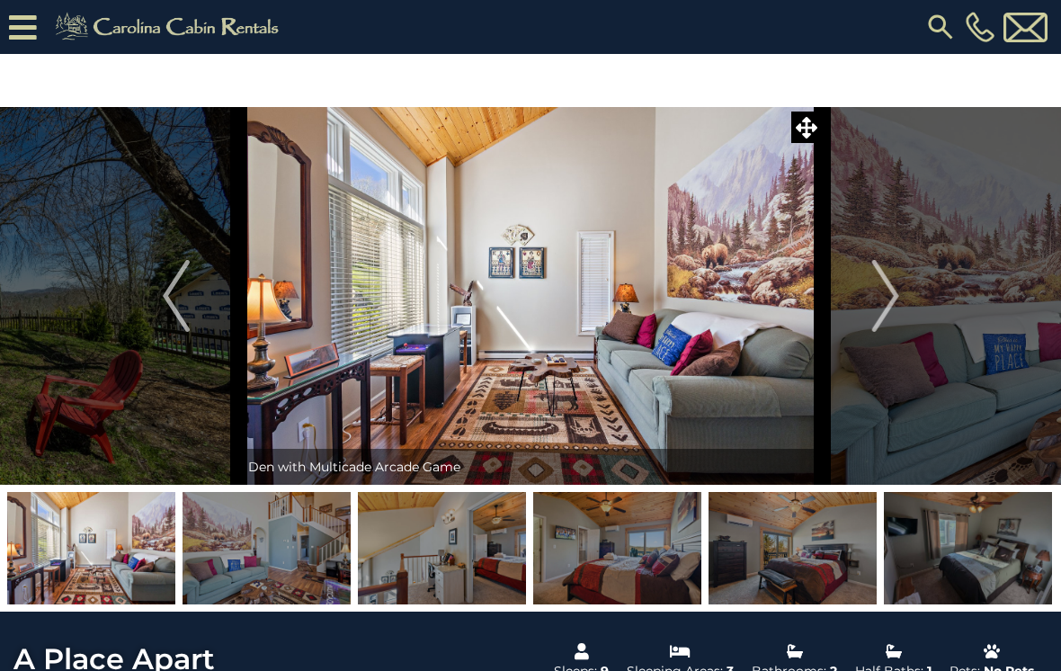
click at [885, 307] on img "Next" at bounding box center [885, 296] width 27 height 72
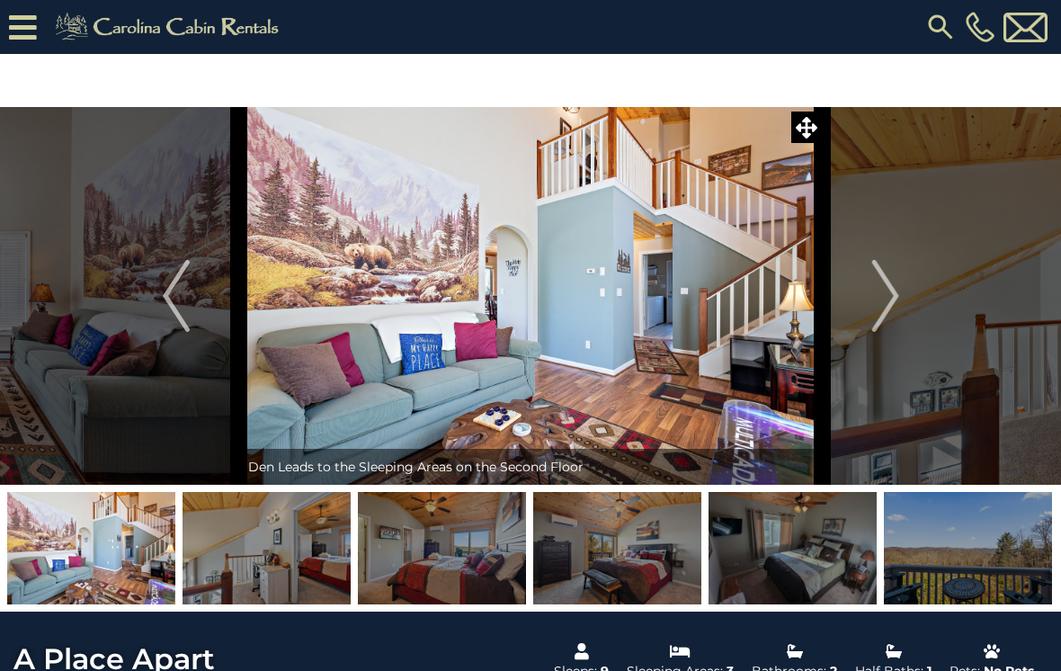
click at [872, 317] on button "Next" at bounding box center [886, 296] width 126 height 378
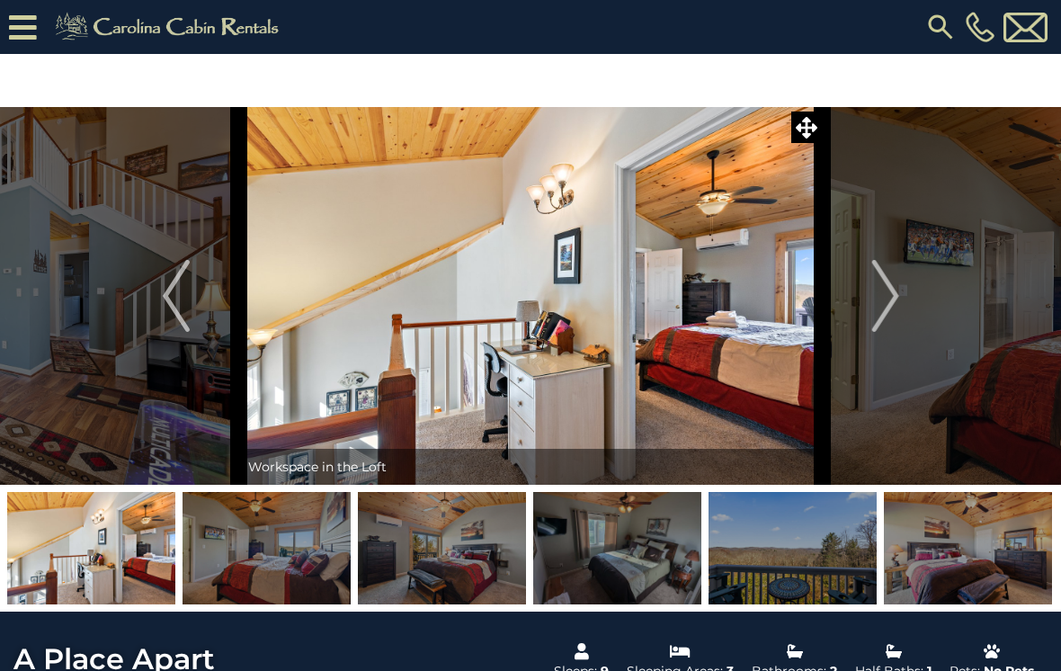
click at [868, 318] on button "Next" at bounding box center [886, 296] width 126 height 378
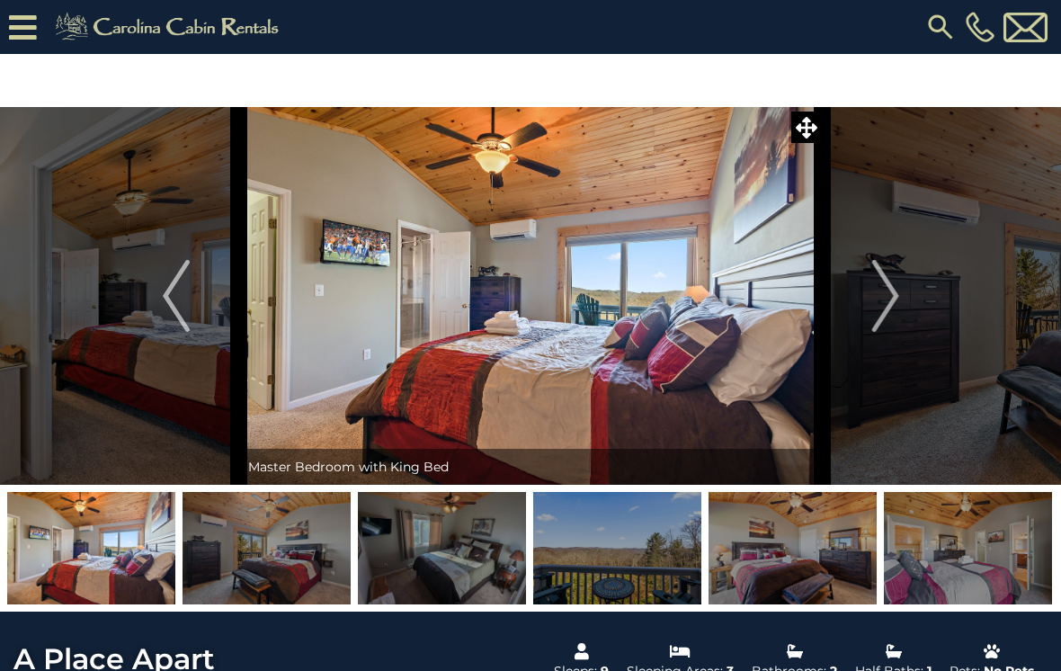
click at [860, 318] on button "Next" at bounding box center [886, 296] width 126 height 378
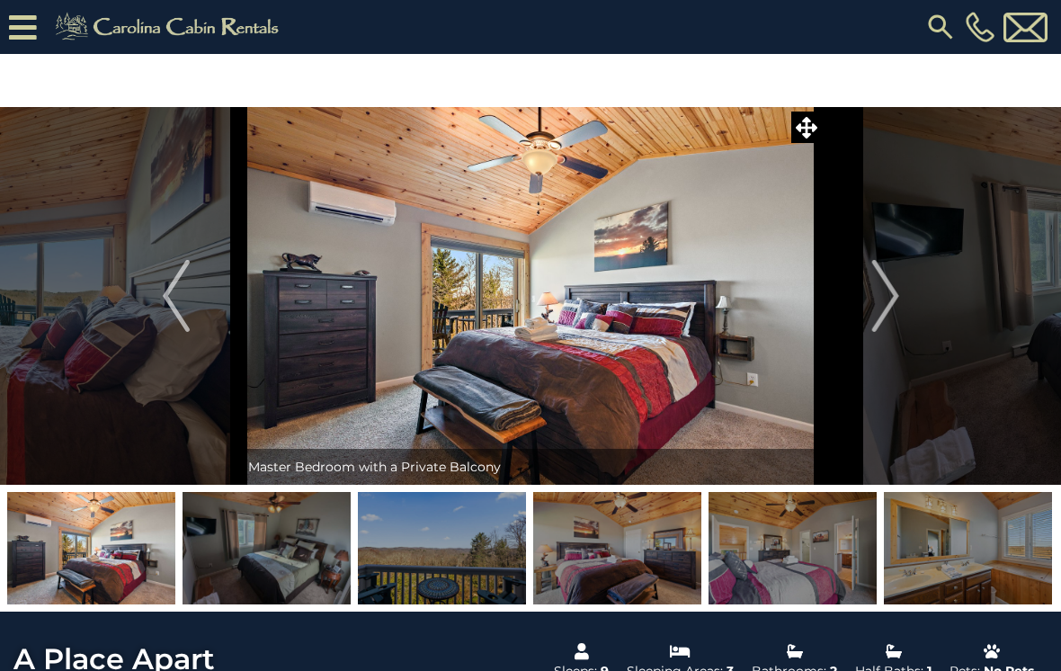
click at [866, 316] on button "Next" at bounding box center [886, 296] width 126 height 378
